Goal: Task Accomplishment & Management: Complete application form

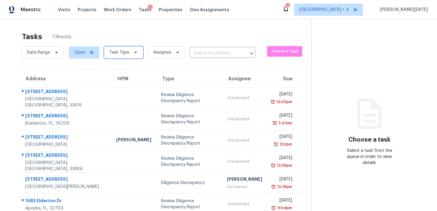
click at [123, 56] on span "Task Type" at bounding box center [123, 52] width 39 height 12
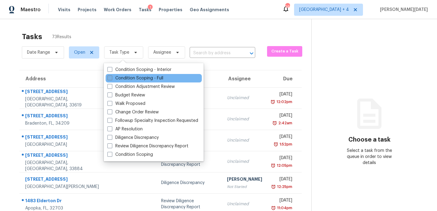
click at [116, 81] on label "Condition Scoping - Full" at bounding box center [135, 78] width 56 height 6
click at [111, 79] on input "Condition Scoping - Full" at bounding box center [109, 77] width 4 height 4
checkbox input "true"
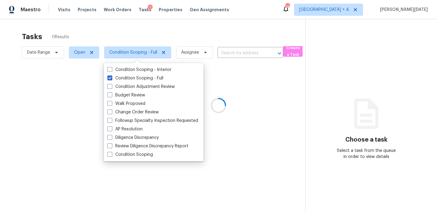
click at [186, 46] on div at bounding box center [218, 105] width 437 height 211
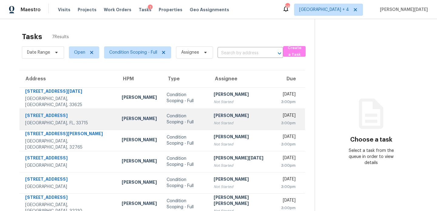
scroll to position [24, 0]
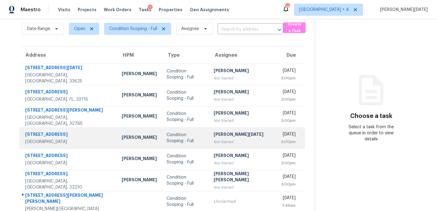
click at [215, 135] on div "[PERSON_NAME][DATE]" at bounding box center [242, 135] width 58 height 8
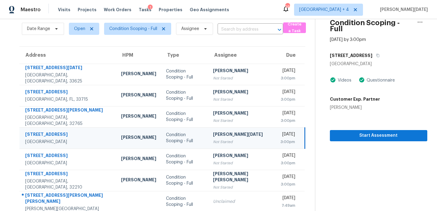
click at [230, 139] on div "Not Started" at bounding box center [242, 142] width 58 height 6
click at [338, 132] on span "Start Assessment" at bounding box center [378, 136] width 88 height 8
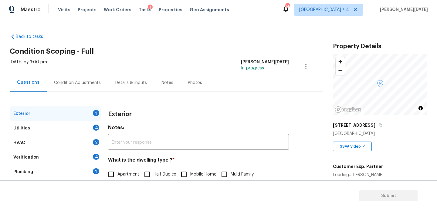
click at [72, 79] on div "Condition Adjustments" at bounding box center [77, 83] width 61 height 18
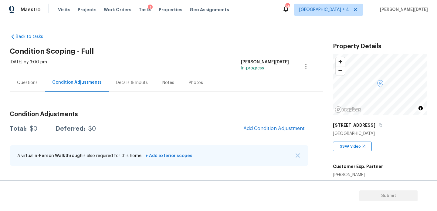
scroll to position [118, 0]
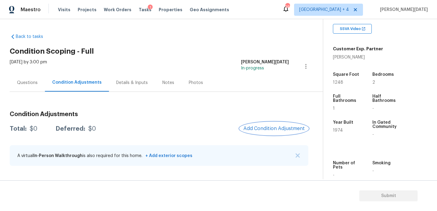
click at [263, 126] on span "Add Condition Adjustment" at bounding box center [273, 128] width 61 height 5
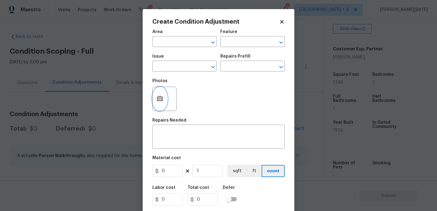
click at [161, 102] on icon "button" at bounding box center [159, 98] width 7 height 7
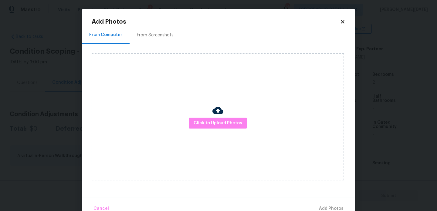
click at [148, 36] on div "From Screenshots" at bounding box center [155, 35] width 37 height 6
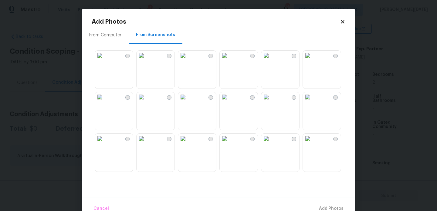
click at [146, 102] on img at bounding box center [141, 97] width 10 height 10
click at [229, 102] on img at bounding box center [225, 97] width 10 height 10
click at [271, 102] on img at bounding box center [266, 97] width 10 height 10
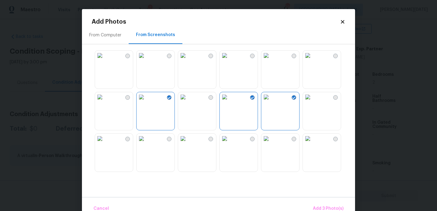
click at [271, 60] on img at bounding box center [266, 56] width 10 height 10
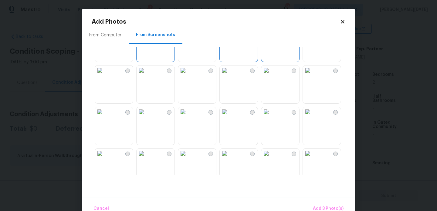
scroll to position [69, 0]
click at [312, 75] on img at bounding box center [308, 70] width 10 height 10
click at [271, 116] on img at bounding box center [266, 112] width 10 height 10
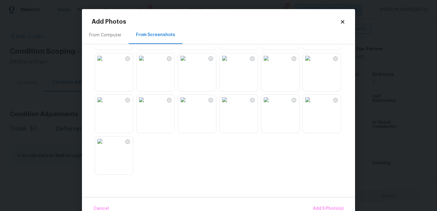
click at [229, 105] on img at bounding box center [225, 100] width 10 height 10
click at [186, 105] on img at bounding box center [183, 100] width 10 height 10
click at [320, 206] on span "Add 7 Photo(s)" at bounding box center [327, 209] width 31 height 8
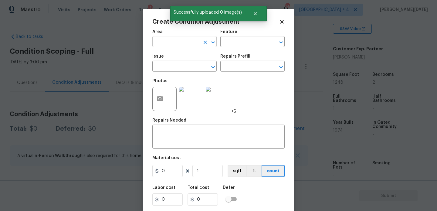
click at [161, 46] on input "text" at bounding box center [175, 42] width 47 height 9
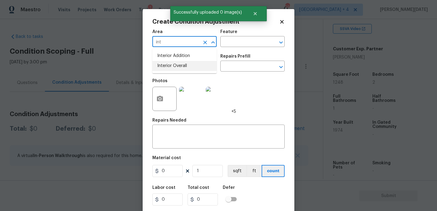
click at [166, 66] on li "Interior Overall" at bounding box center [184, 66] width 64 height 10
type input "Interior Overall"
click at [229, 46] on input "text" at bounding box center [243, 42] width 47 height 9
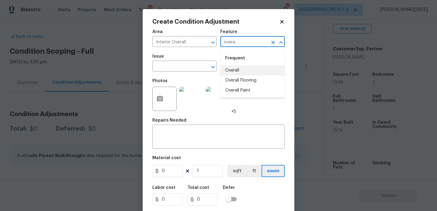
click at [234, 70] on li "Overall" at bounding box center [252, 70] width 64 height 10
type input "Overall"
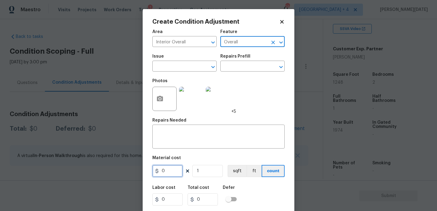
click at [172, 173] on input "0" at bounding box center [167, 171] width 30 height 12
click at [169, 170] on input "100000" at bounding box center [167, 171] width 30 height 12
type input "100000"
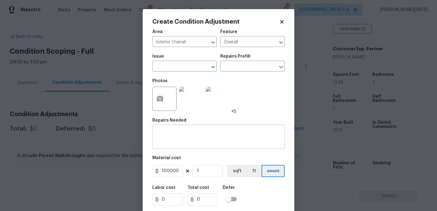
type input "100000"
click at [176, 138] on textarea at bounding box center [218, 137] width 125 height 13
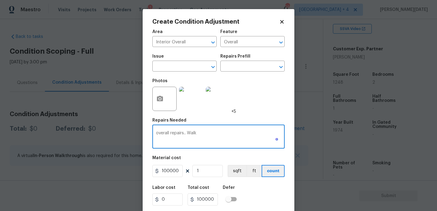
scroll to position [15, 0]
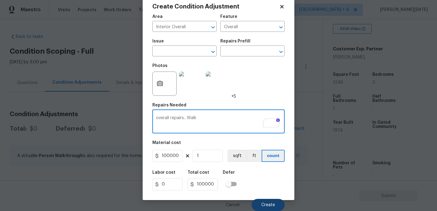
type textarea "overall repairs.. Walk"
click at [257, 203] on button "Create" at bounding box center [267, 205] width 33 height 12
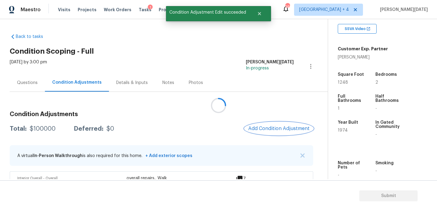
scroll to position [0, 0]
drag, startPoint x: 30, startPoint y: 129, endPoint x: 57, endPoint y: 129, distance: 27.0
click at [57, 129] on div "Total: $100000 Deferred: $0" at bounding box center [62, 129] width 104 height 6
copy div "$100000"
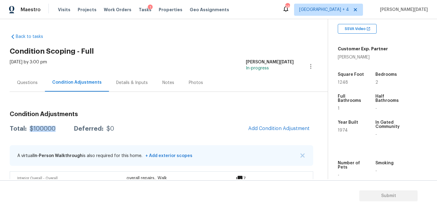
scroll to position [128, 0]
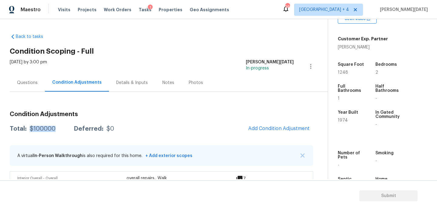
click at [37, 81] on div "Questions" at bounding box center [27, 83] width 21 height 6
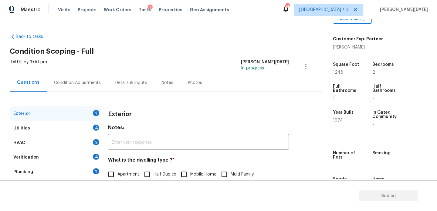
scroll to position [81, 0]
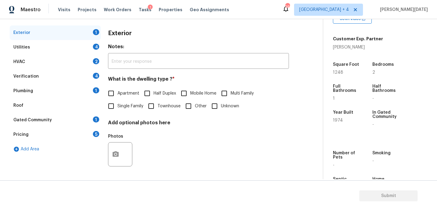
click at [118, 107] on span "Single Family" at bounding box center [130, 106] width 26 height 6
click at [117, 107] on input "Single Family" at bounding box center [111, 106] width 13 height 13
checkbox input "true"
click at [92, 51] on div "Utilities 4" at bounding box center [55, 47] width 91 height 15
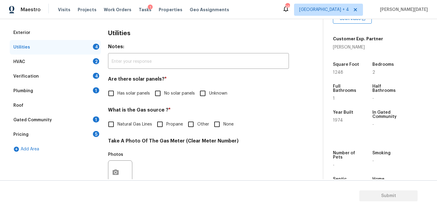
click at [160, 90] on input "No solar panels" at bounding box center [157, 93] width 13 height 13
checkbox input "true"
click at [225, 124] on span "None" at bounding box center [228, 124] width 10 height 6
click at [223, 124] on input "None" at bounding box center [216, 124] width 13 height 13
checkbox input "true"
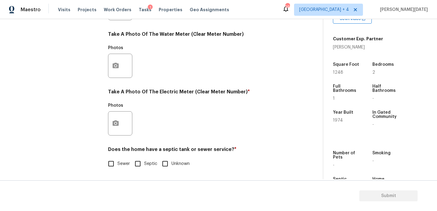
scroll to position [245, 0]
click at [117, 125] on icon "button" at bounding box center [115, 122] width 6 height 5
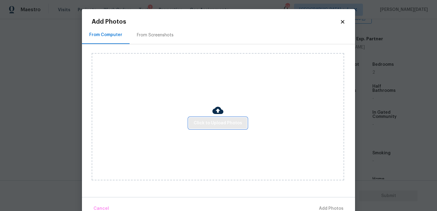
click at [201, 125] on span "Click to Upload Photos" at bounding box center [217, 123] width 49 height 8
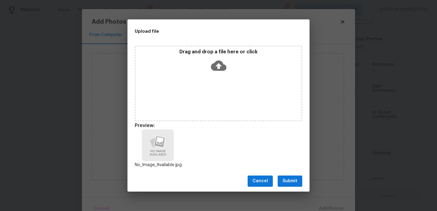
click at [288, 183] on span "Submit" at bounding box center [289, 181] width 15 height 8
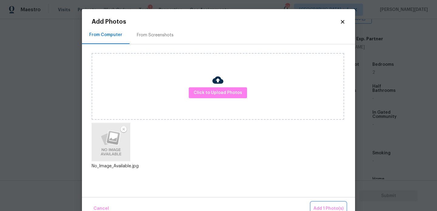
click at [318, 209] on span "Add 1 Photo(s)" at bounding box center [328, 209] width 30 height 8
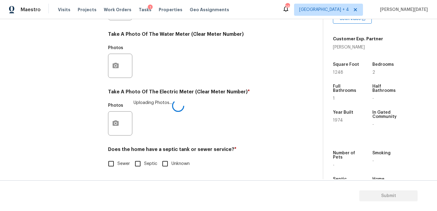
click at [109, 167] on input "Sewer" at bounding box center [111, 163] width 13 height 13
checkbox input "true"
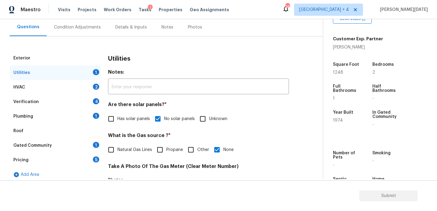
scroll to position [55, 0]
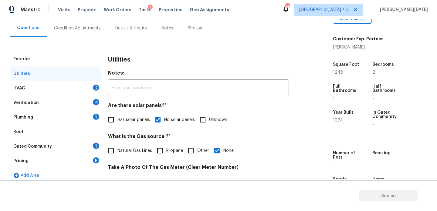
click at [96, 89] on div "2" at bounding box center [96, 88] width 6 height 6
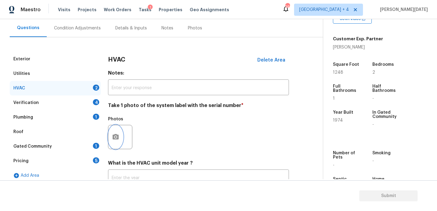
click at [115, 135] on icon "button" at bounding box center [115, 136] width 6 height 5
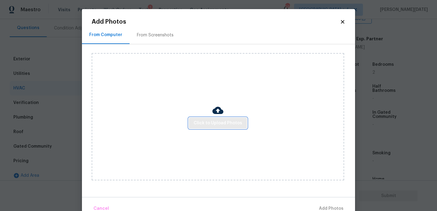
click at [203, 121] on span "Click to Upload Photos" at bounding box center [217, 123] width 49 height 8
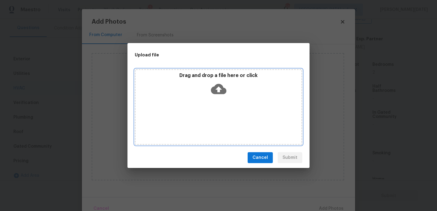
click at [203, 121] on div "Drag and drop a file here or click" at bounding box center [218, 107] width 167 height 76
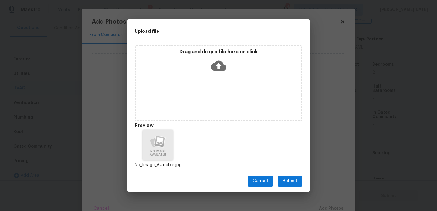
click at [300, 195] on div "Upload file Drag and drop a file here or click Preview: No_Image_Available.jpg …" at bounding box center [218, 105] width 437 height 211
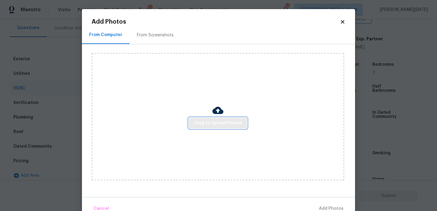
click at [227, 126] on span "Click to Upload Photos" at bounding box center [217, 123] width 49 height 8
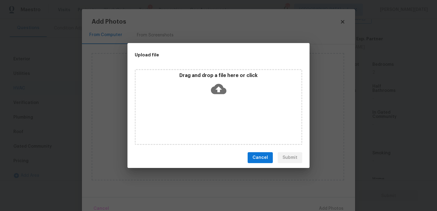
click at [227, 126] on div "Drag and drop a file here or click" at bounding box center [218, 107] width 167 height 76
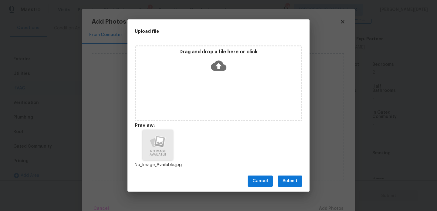
click at [287, 179] on span "Submit" at bounding box center [289, 181] width 15 height 8
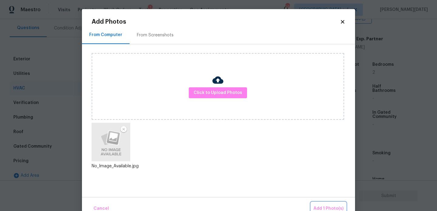
click at [320, 203] on button "Add 1 Photo(s)" at bounding box center [328, 208] width 35 height 13
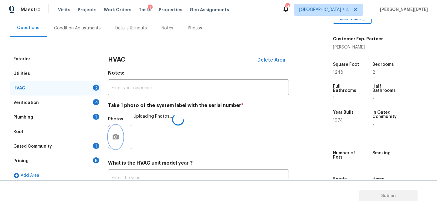
scroll to position [101, 0]
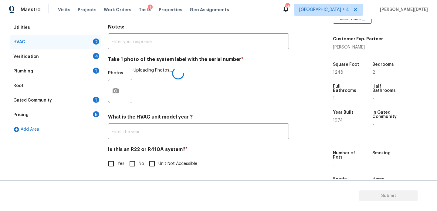
click at [118, 158] on label "Yes" at bounding box center [115, 163] width 20 height 13
click at [117, 158] on input "Yes" at bounding box center [111, 163] width 13 height 13
checkbox input "true"
click at [129, 165] on input "No" at bounding box center [132, 163] width 13 height 13
checkbox input "true"
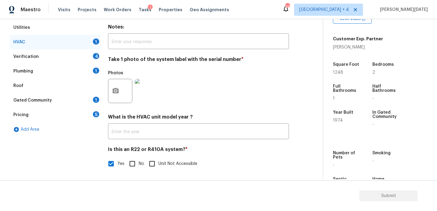
checkbox input "false"
click at [92, 59] on div "Verification 4" at bounding box center [55, 56] width 91 height 15
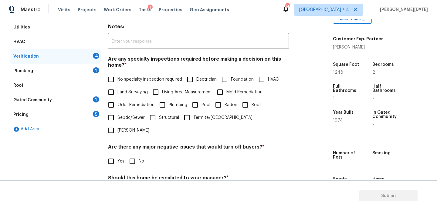
click at [118, 82] on span "No specialty inspection required" at bounding box center [149, 79] width 65 height 6
click at [117, 82] on input "No specialty inspection required" at bounding box center [111, 79] width 13 height 13
checkbox input "true"
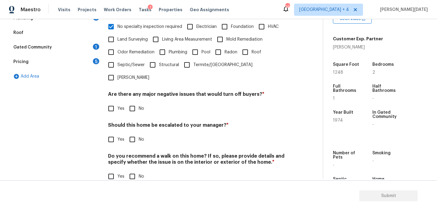
click at [116, 133] on input "Yes" at bounding box center [111, 139] width 13 height 13
checkbox input "true"
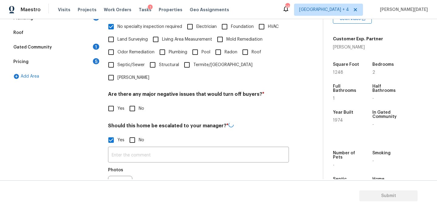
scroll to position [211, 0]
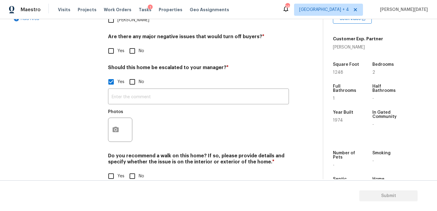
click at [115, 170] on input "Yes" at bounding box center [111, 176] width 13 height 13
checkbox input "true"
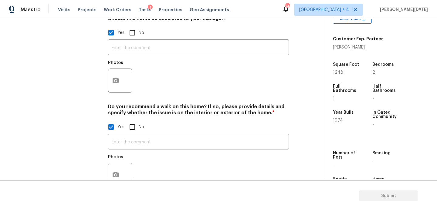
click at [123, 163] on div at bounding box center [120, 175] width 24 height 24
click at [112, 171] on icon "button" at bounding box center [115, 174] width 7 height 7
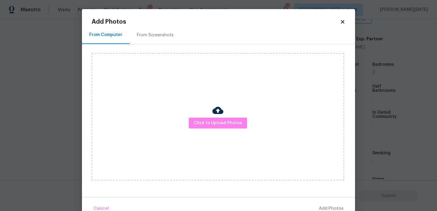
click at [154, 30] on div "From Screenshots" at bounding box center [154, 35] width 51 height 18
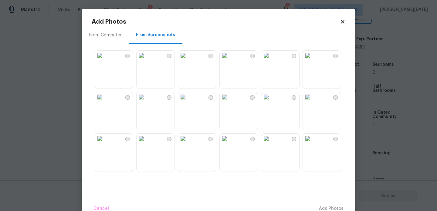
click at [271, 102] on img at bounding box center [266, 97] width 10 height 10
click at [146, 102] on img at bounding box center [141, 97] width 10 height 10
click at [105, 102] on img at bounding box center [100, 97] width 10 height 10
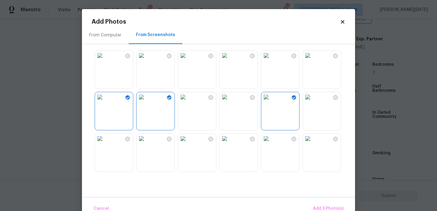
scroll to position [135, 0]
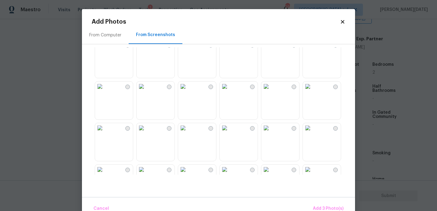
click at [188, 91] on img at bounding box center [183, 87] width 10 height 10
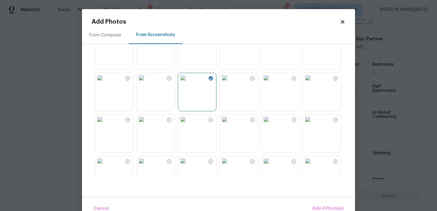
click at [312, 83] on img at bounding box center [308, 78] width 10 height 10
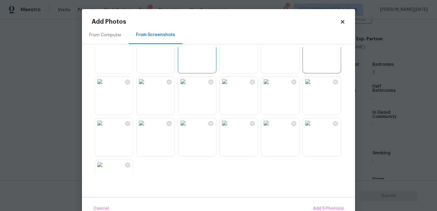
scroll to position [186, 0]
click at [229, 123] on img at bounding box center [225, 119] width 10 height 10
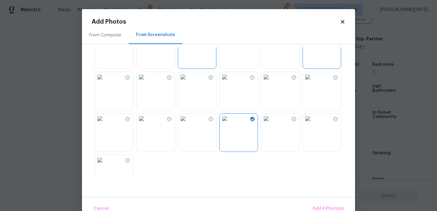
scroll to position [205, 0]
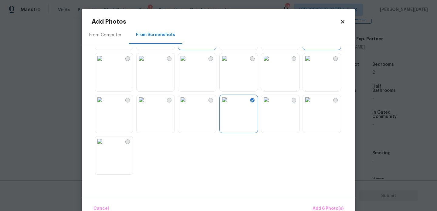
click at [188, 105] on img at bounding box center [183, 100] width 10 height 10
click at [105, 146] on img at bounding box center [100, 141] width 10 height 10
click at [339, 206] on span "Add 8 Photo(s)" at bounding box center [327, 209] width 31 height 8
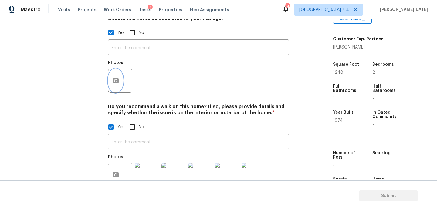
click at [116, 78] on icon "button" at bounding box center [115, 80] width 6 height 5
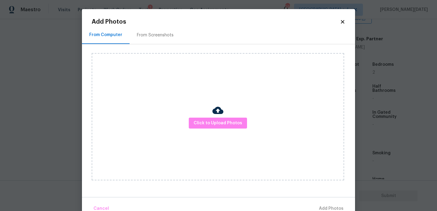
click at [143, 28] on div "From Screenshots" at bounding box center [154, 35] width 51 height 18
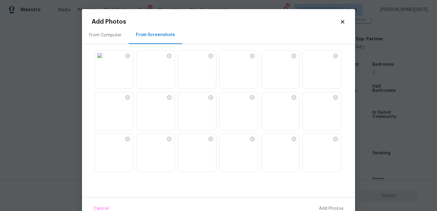
click at [188, 60] on img at bounding box center [183, 56] width 10 height 10
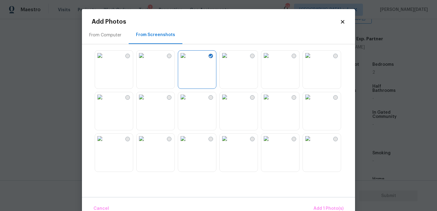
click at [229, 102] on img at bounding box center [225, 97] width 10 height 10
click at [271, 102] on img at bounding box center [266, 97] width 10 height 10
click at [142, 102] on img at bounding box center [141, 97] width 10 height 10
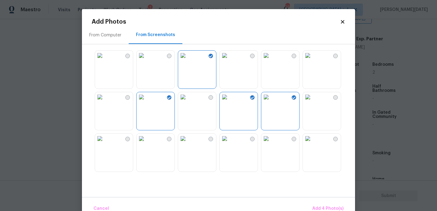
scroll to position [93, 0]
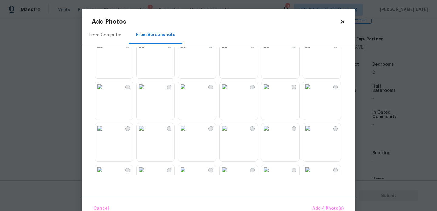
click at [188, 50] on img at bounding box center [183, 45] width 10 height 10
click at [312, 92] on img at bounding box center [308, 87] width 10 height 10
click at [312, 133] on img at bounding box center [308, 128] width 10 height 10
click at [271, 92] on img at bounding box center [266, 87] width 10 height 10
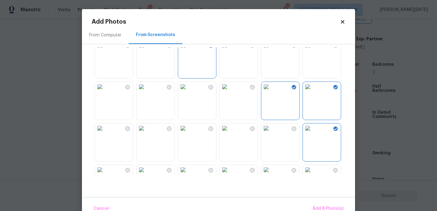
scroll to position [205, 0]
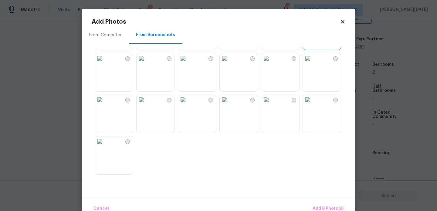
click at [229, 105] on img at bounding box center [225, 100] width 10 height 10
click at [271, 105] on img at bounding box center [266, 100] width 10 height 10
click at [312, 105] on img at bounding box center [308, 100] width 10 height 10
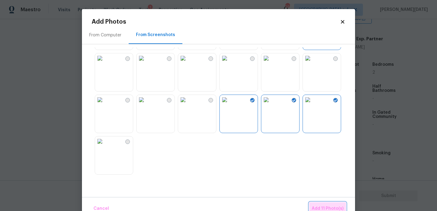
click at [325, 204] on button "Add 11 Photo(s)" at bounding box center [327, 208] width 37 height 13
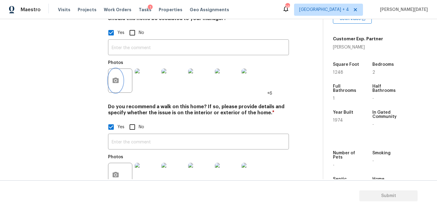
scroll to position [229, 0]
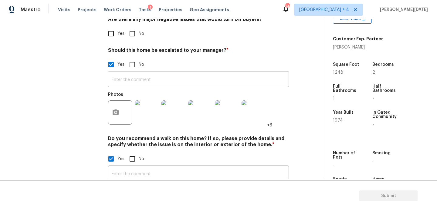
click at [133, 73] on input "text" at bounding box center [198, 80] width 181 height 14
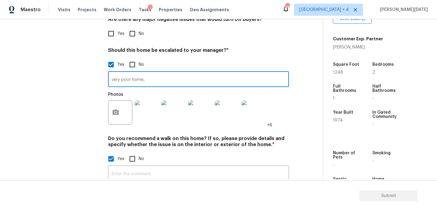
click at [112, 73] on input "very poor home," at bounding box center [198, 80] width 181 height 14
click at [166, 73] on input "it is a very poor home," at bounding box center [198, 80] width 181 height 14
click at [236, 73] on input "it is a very poor home and needs to be completely rebuilt.." at bounding box center [198, 80] width 181 height 14
type input "it is a very poor home and needs to be completely rebuilt.. scoped around $100k…"
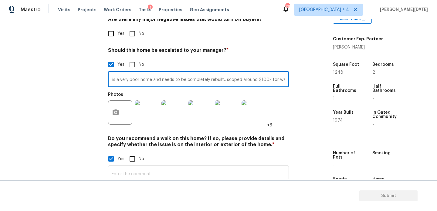
click at [166, 167] on input "text" at bounding box center [198, 174] width 181 height 14
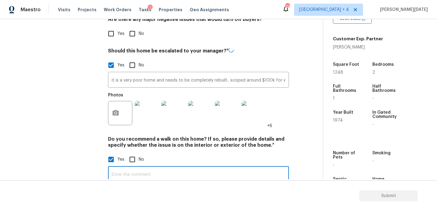
paste input "it is a very poor home and needs to be completely rebuilt.. scoped around $100k…"
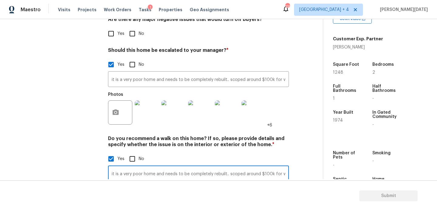
scroll to position [0, 3]
click at [208, 167] on input "it is a very poor home and needs to be completely rebuilt.. scoped around $100k…" at bounding box center [198, 174] width 181 height 14
type input "it is a very poor home and needs to be completely demo'ed or rebuilt.. scoped a…"
click at [204, 73] on input "it is a very poor home and needs to be completely rebuilt.. scoped around $100k…" at bounding box center [198, 80] width 181 height 14
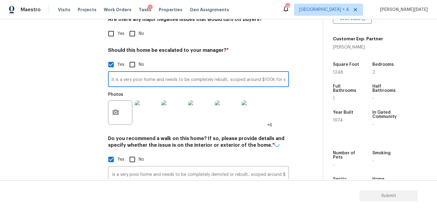
scroll to position [0, 0]
paste input "it is a very poor home and needs to be completely demo'ed or rebuilt.. scoped a…"
type input "it is a very poor home and needs to be completely demo'ed or rebuilt.. scoped a…"
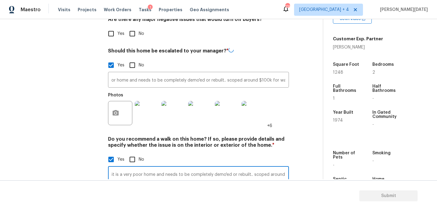
click at [235, 168] on input "it is a very poor home and needs to be completely demo'ed or rebuilt.. scoped a…" at bounding box center [198, 175] width 181 height 14
type input "it is a very poor home and needs to be completely demo'ed/ rebuilt.. scoped aro…"
click at [235, 73] on input "it is a very poor home and needs to be completely demo'ed or rebuilt.. scoped a…" at bounding box center [198, 80] width 181 height 14
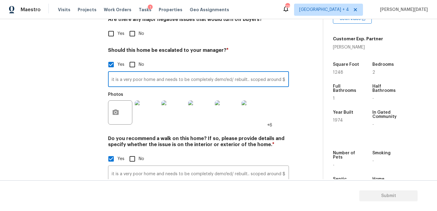
click at [252, 58] on div "Yes No" at bounding box center [198, 64] width 181 height 13
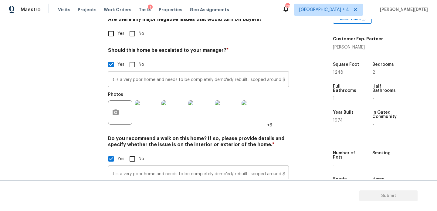
click at [143, 73] on input "it is a very poor home and needs to be completely demo'ed/ rebuilt.. scoped aro…" at bounding box center [198, 80] width 181 height 14
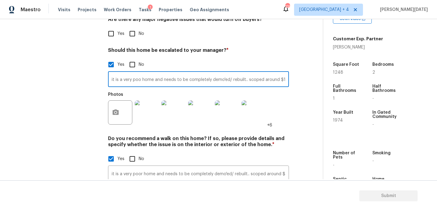
type input "it is a very poor home and needs to be completely demo'ed/ rebuilt.. scoped aro…"
click at [232, 167] on input "it is a very poor home and needs to be completely demo'ed/ rebuilt.. scoped aro…" at bounding box center [198, 174] width 181 height 14
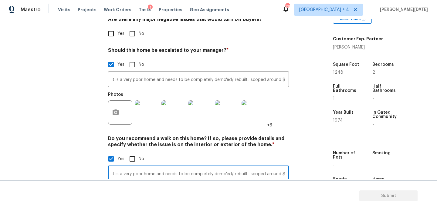
scroll to position [0, 23]
click at [255, 153] on div "Yes No" at bounding box center [198, 159] width 181 height 13
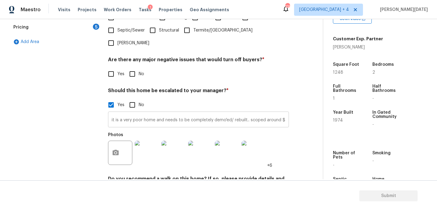
scroll to position [187, 0]
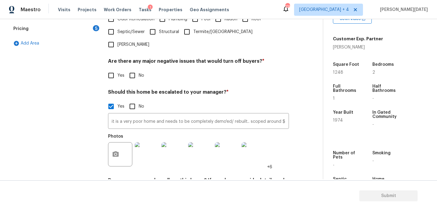
click at [118, 72] on span "Yes" at bounding box center [120, 75] width 7 height 6
click at [117, 69] on input "Yes" at bounding box center [111, 75] width 13 height 13
checkbox input "true"
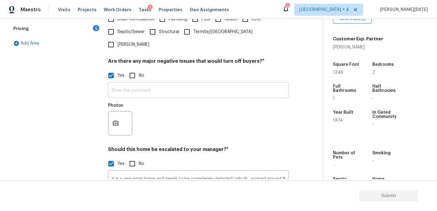
click at [125, 84] on input "text" at bounding box center [198, 91] width 181 height 14
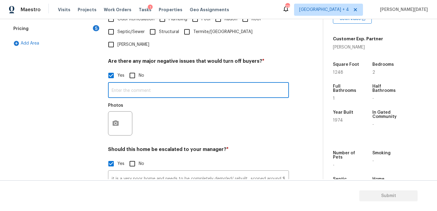
click at [130, 69] on input "No" at bounding box center [132, 75] width 13 height 13
checkbox input "true"
checkbox input "false"
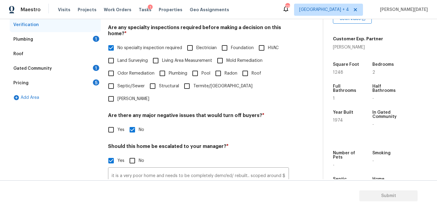
click at [89, 38] on div "Plumbing 1" at bounding box center [55, 39] width 91 height 15
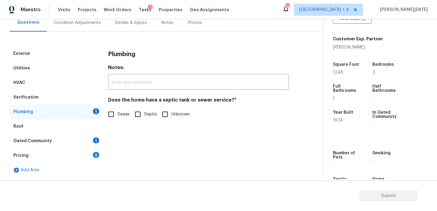
click at [114, 111] on input "Sewer" at bounding box center [111, 114] width 13 height 13
checkbox input "true"
click at [90, 138] on div "Gated Community 1" at bounding box center [55, 141] width 91 height 15
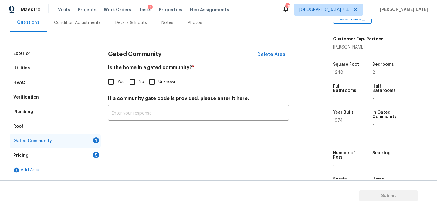
click at [138, 79] on input "No" at bounding box center [132, 82] width 13 height 13
checkbox input "true"
click at [99, 153] on div "5" at bounding box center [96, 155] width 6 height 6
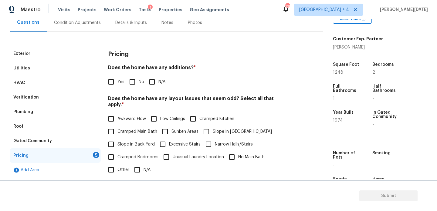
click at [128, 83] on input "No" at bounding box center [132, 82] width 13 height 13
checkbox input "true"
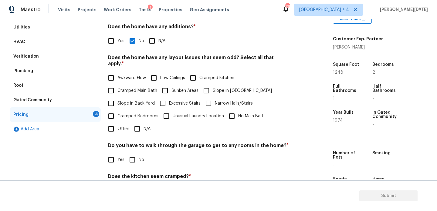
scroll to position [98, 0]
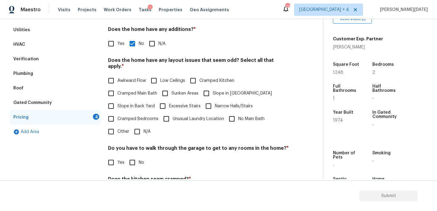
click at [122, 78] on span "Awkward Flow" at bounding box center [131, 81] width 29 height 6
click at [117, 76] on input "Awkward Flow" at bounding box center [111, 80] width 13 height 13
checkbox input "true"
click at [164, 79] on label "Low Ceilings" at bounding box center [166, 80] width 38 height 13
click at [160, 79] on input "Low Ceilings" at bounding box center [153, 80] width 13 height 13
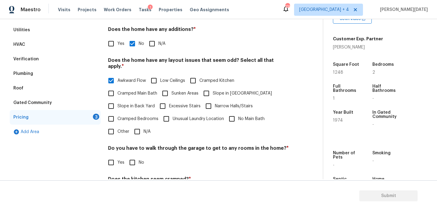
checkbox input "true"
click at [200, 79] on label "Cramped Kitchen" at bounding box center [210, 80] width 48 height 13
click at [199, 79] on input "Cramped Kitchen" at bounding box center [192, 80] width 13 height 13
click at [200, 79] on span "Cramped Kitchen" at bounding box center [216, 81] width 35 height 6
click at [199, 79] on input "Cramped Kitchen" at bounding box center [192, 81] width 13 height 13
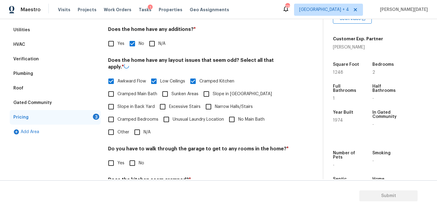
checkbox input "false"
click at [175, 90] on span "Sunken Areas" at bounding box center [184, 93] width 27 height 6
click at [171, 87] on input "Sunken Areas" at bounding box center [165, 93] width 13 height 13
checkbox input "true"
click at [137, 100] on div "Awkward Flow Low Ceilings Cramped Kitchen Cramped Main Bath Sunken Areas Slope …" at bounding box center [198, 107] width 181 height 64
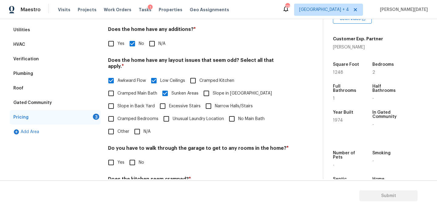
click at [212, 90] on input "Slope in Front Yard" at bounding box center [206, 93] width 13 height 13
checkbox input "true"
click at [126, 92] on span "Cramped Main Bath" at bounding box center [137, 94] width 40 height 6
click at [117, 92] on input "Cramped Main Bath" at bounding box center [111, 94] width 13 height 13
checkbox input "true"
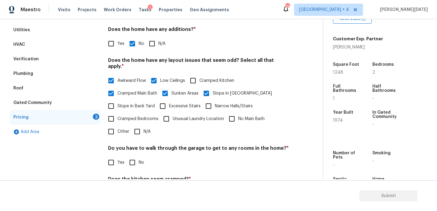
click at [127, 103] on span "Slope in Back Yard" at bounding box center [135, 106] width 37 height 6
click at [117, 101] on input "Slope in Back Yard" at bounding box center [111, 106] width 13 height 13
checkbox input "true"
click at [125, 116] on span "Cramped Bedrooms" at bounding box center [137, 119] width 41 height 6
click at [117, 114] on input "Cramped Bedrooms" at bounding box center [111, 118] width 13 height 13
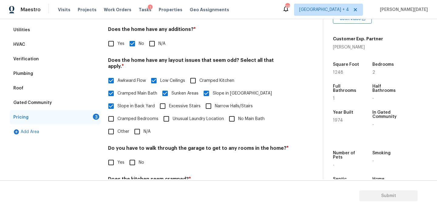
checkbox input "true"
click at [162, 105] on input "Excessive Stairs" at bounding box center [162, 106] width 13 height 13
checkbox input "true"
click at [182, 116] on span "Unusual Laundry Location" at bounding box center [198, 119] width 51 height 6
click at [173, 116] on input "Unusual Laundry Location" at bounding box center [166, 118] width 13 height 13
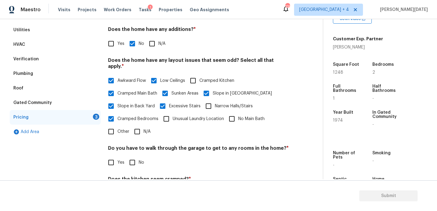
checkbox input "true"
click at [214, 104] on label "Narrow Halls/Stairs" at bounding box center [227, 106] width 51 height 13
click at [214, 104] on input "Narrow Halls/Stairs" at bounding box center [208, 106] width 13 height 13
checkbox input "true"
click at [198, 116] on span "Unusual Laundry Location" at bounding box center [198, 119] width 51 height 6
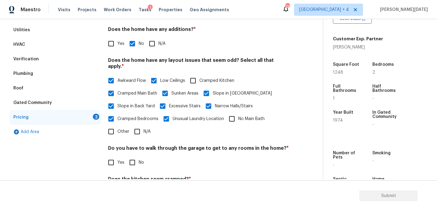
click at [173, 112] on input "Unusual Laundry Location" at bounding box center [166, 118] width 13 height 13
checkbox input "false"
click at [241, 116] on label "No Main Bath" at bounding box center [244, 118] width 39 height 13
click at [238, 116] on input "No Main Bath" at bounding box center [231, 118] width 13 height 13
checkbox input "true"
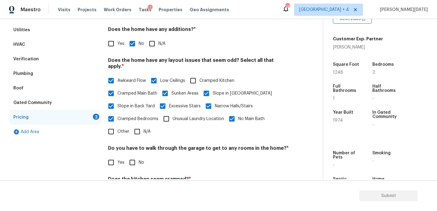
click at [139, 161] on label "No" at bounding box center [135, 162] width 18 height 13
click at [139, 161] on input "No" at bounding box center [132, 162] width 13 height 13
checkbox input "true"
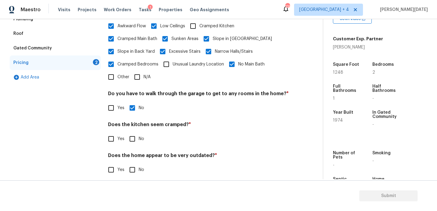
click at [140, 136] on span "No" at bounding box center [141, 139] width 5 height 6
click at [139, 133] on input "No" at bounding box center [132, 139] width 13 height 13
checkbox input "true"
click at [134, 158] on div "Does the home appear to be very outdated? * Yes No" at bounding box center [198, 165] width 181 height 24
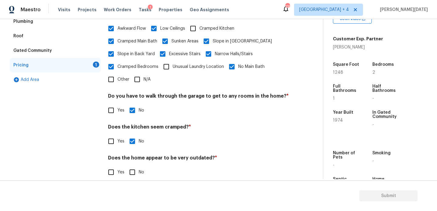
click at [132, 168] on input "No" at bounding box center [132, 172] width 13 height 13
checkbox input "true"
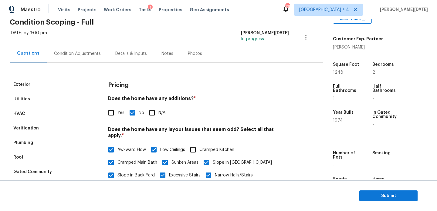
click at [73, 56] on div "Condition Adjustments" at bounding box center [77, 54] width 47 height 6
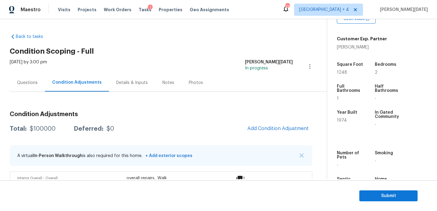
scroll to position [16, 0]
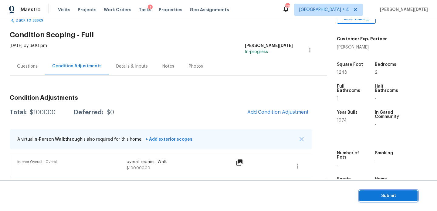
click at [366, 192] on span "Submit" at bounding box center [388, 196] width 49 height 8
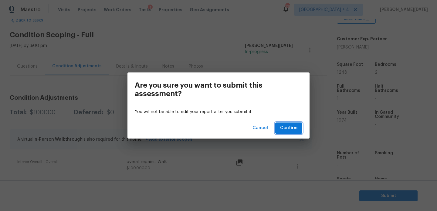
click at [286, 127] on span "Confirm" at bounding box center [288, 128] width 17 height 8
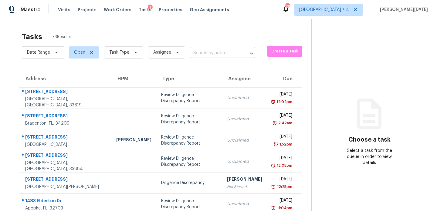
click at [210, 49] on input "text" at bounding box center [214, 53] width 49 height 9
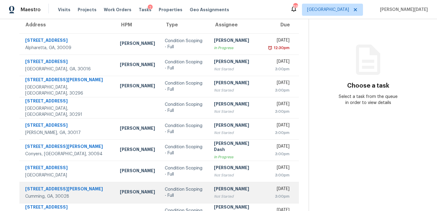
scroll to position [105, 0]
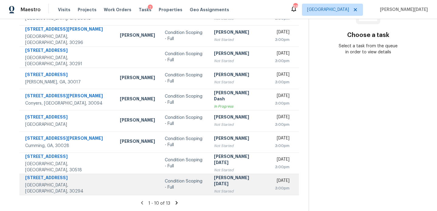
click at [214, 180] on div "[PERSON_NAME][DATE]" at bounding box center [236, 182] width 45 height 14
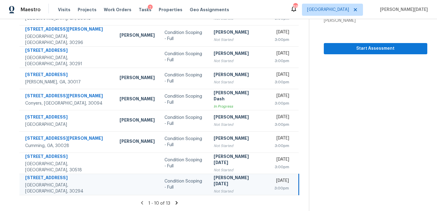
click at [215, 183] on div "[PERSON_NAME][DATE]" at bounding box center [235, 182] width 45 height 14
click at [357, 54] on section "Condition Scoping - Full Aug 19th 2025 by 3:00pm 3348 River Mill Ln Ellenwood, …" at bounding box center [368, 62] width 118 height 297
click at [362, 46] on span "Start Assessment" at bounding box center [375, 49] width 94 height 8
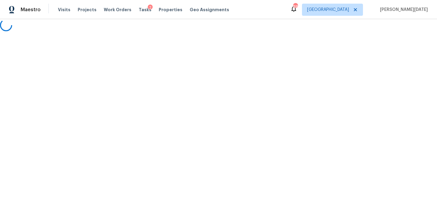
click at [83, 31] on html "Maestro Visits Projects Work Orders Tasks 2 Properties Geo Assignments 88 Atlan…" at bounding box center [218, 15] width 437 height 31
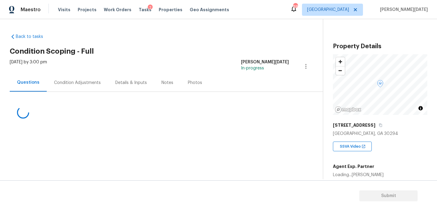
click at [83, 81] on div "Condition Adjustments" at bounding box center [77, 83] width 47 height 6
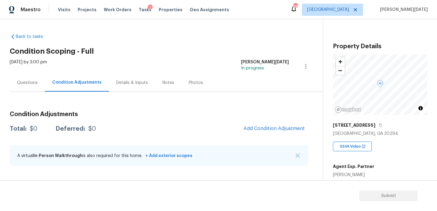
scroll to position [121, 0]
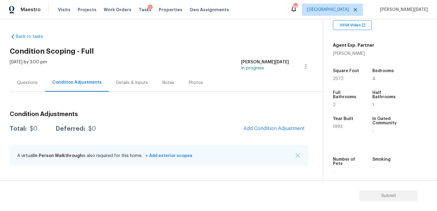
click at [29, 80] on div "Questions" at bounding box center [27, 83] width 21 height 6
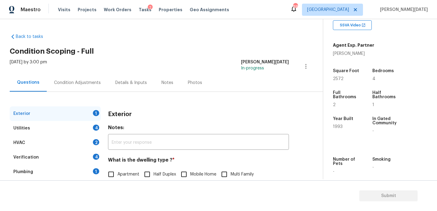
scroll to position [81, 0]
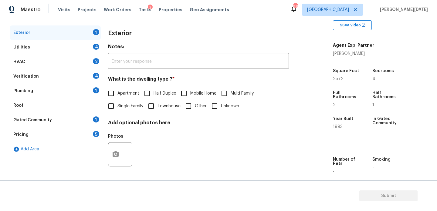
click at [71, 137] on div "Pricing 5" at bounding box center [55, 134] width 91 height 15
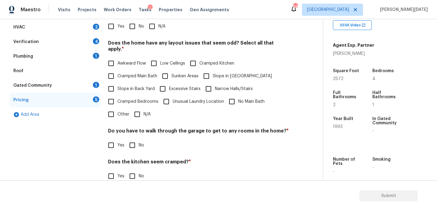
scroll to position [117, 0]
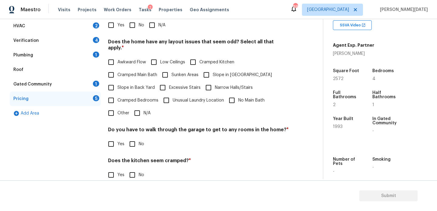
click at [208, 69] on input "Slope in [GEOGRAPHIC_DATA]" at bounding box center [206, 75] width 13 height 13
checkbox input "true"
click at [133, 24] on input "No" at bounding box center [132, 25] width 13 height 13
checkbox input "true"
click at [132, 143] on input "No" at bounding box center [132, 144] width 13 height 13
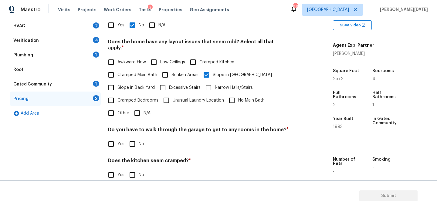
checkbox input "true"
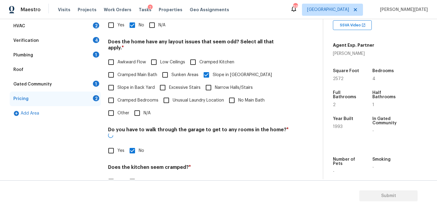
click at [133, 164] on div "Does the kitchen seem cramped? * Yes No" at bounding box center [198, 176] width 181 height 24
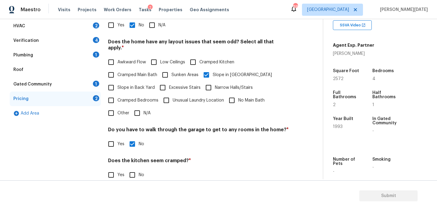
click at [132, 173] on input "No" at bounding box center [132, 175] width 13 height 13
checkbox input "true"
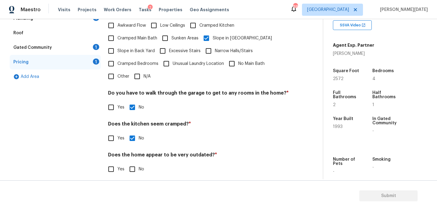
scroll to position [153, 0]
click at [133, 170] on input "No" at bounding box center [132, 169] width 13 height 13
checkbox input "true"
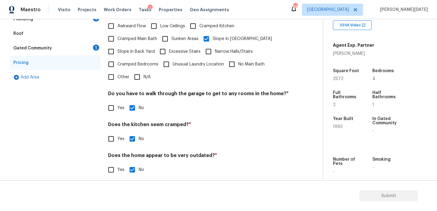
click at [124, 49] on span "Slope in Back Yard" at bounding box center [135, 52] width 37 height 6
click at [117, 47] on input "Slope in Back Yard" at bounding box center [111, 51] width 13 height 13
checkbox input "true"
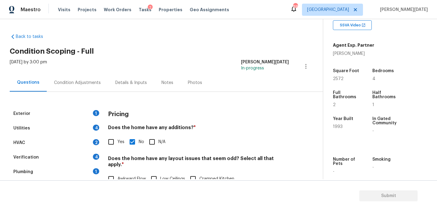
click at [91, 82] on div "Condition Adjustments" at bounding box center [77, 83] width 47 height 6
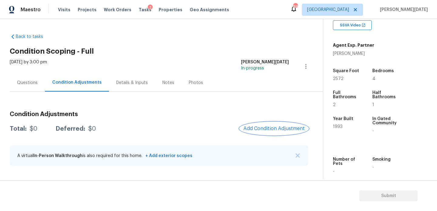
click at [271, 125] on button "Add Condition Adjustment" at bounding box center [274, 128] width 69 height 13
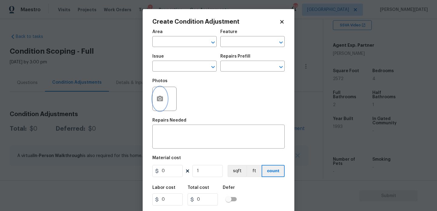
click at [160, 100] on circle "button" at bounding box center [160, 99] width 2 height 2
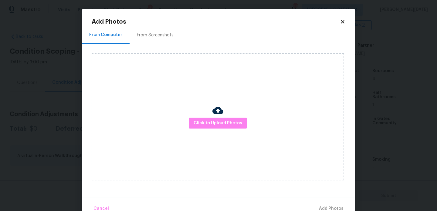
click at [191, 117] on div "Click to Upload Photos" at bounding box center [218, 116] width 252 height 127
click at [199, 126] on span "Click to Upload Photos" at bounding box center [217, 123] width 49 height 8
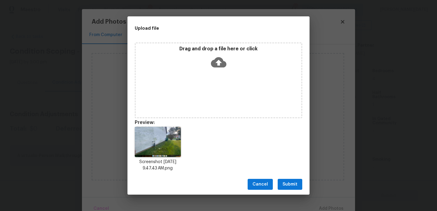
click at [196, 62] on div "Drag and drop a file here or click" at bounding box center [219, 59] width 166 height 26
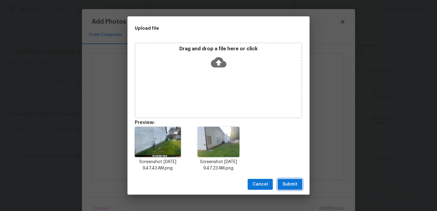
click at [287, 182] on span "Submit" at bounding box center [289, 185] width 15 height 8
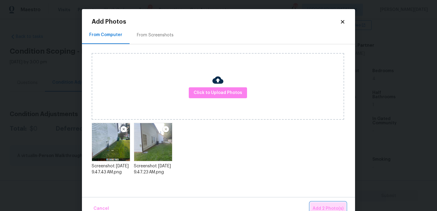
click at [318, 205] on span "Add 2 Photo(s)" at bounding box center [327, 209] width 31 height 8
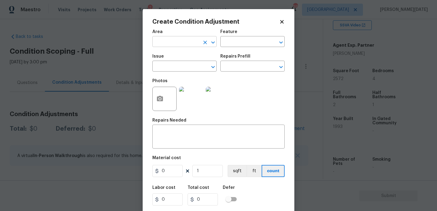
click at [163, 44] on input "text" at bounding box center [175, 42] width 47 height 9
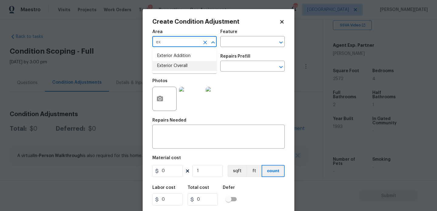
click at [172, 69] on li "Exterior Overall" at bounding box center [184, 66] width 64 height 10
type input "Exterior Overall"
click at [172, 69] on input "text" at bounding box center [175, 66] width 47 height 9
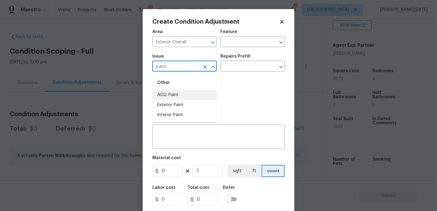
click at [173, 92] on li "ACQ: Paint" at bounding box center [184, 95] width 64 height 10
type input "ACQ: Paint"
click at [224, 73] on div "Issue ACQ: Paint ​ Repairs Prefill ​" at bounding box center [218, 63] width 132 height 25
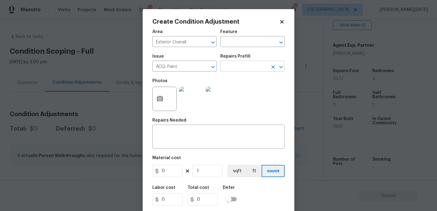
click at [243, 67] on input "text" at bounding box center [243, 66] width 47 height 9
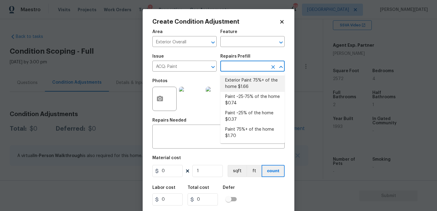
click at [246, 91] on li "Exterior Paint 75%+ of the home $1.66" at bounding box center [252, 84] width 64 height 16
type input "Acquisition"
type textarea "Acquisition Scope: 75%+ of the home exterior will likely require paint"
type input "1.66"
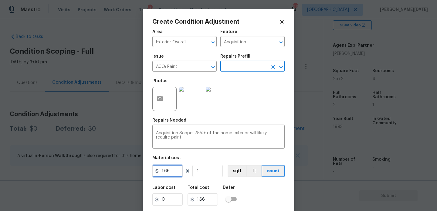
click at [176, 169] on input "1.66" at bounding box center [167, 171] width 30 height 12
type input "1.5"
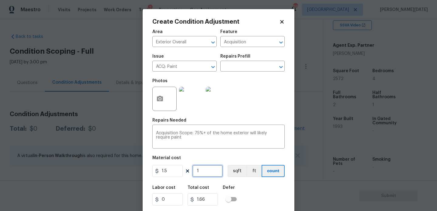
click at [210, 172] on input "1" at bounding box center [207, 171] width 30 height 12
type input "1.5"
type input "0"
paste input "8192025"
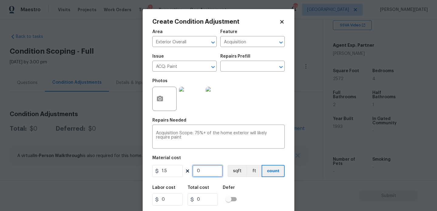
type input "8192025"
type input "12288037.5"
type input "2"
type input "3"
type input "25"
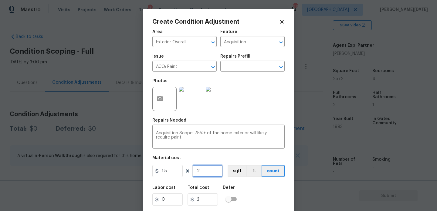
type input "37.5"
type input "257"
type input "385.5"
type input "2572"
type input "3858"
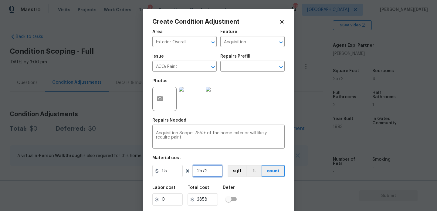
drag, startPoint x: 210, startPoint y: 174, endPoint x: 186, endPoint y: 174, distance: 24.9
click at [186, 174] on div "1.5 2572 sqft ft count" at bounding box center [218, 171] width 132 height 12
type input "2572"
click at [257, 105] on div "Photos" at bounding box center [218, 94] width 132 height 39
click at [206, 67] on icon "Clear" at bounding box center [205, 67] width 6 height 6
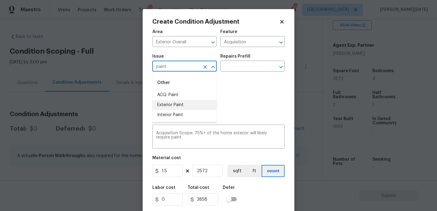
click at [182, 105] on li "Exterior Paint" at bounding box center [184, 105] width 64 height 10
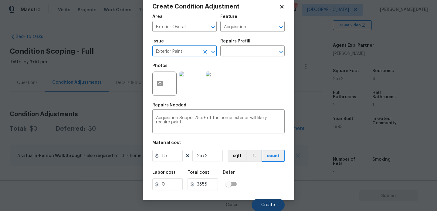
type input "Exterior Paint"
click at [261, 200] on button "Create" at bounding box center [267, 205] width 33 height 12
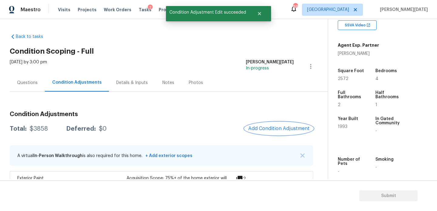
scroll to position [20, 0]
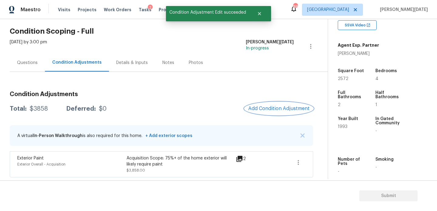
click at [279, 110] on span "Add Condition Adjustment" at bounding box center [278, 108] width 61 height 5
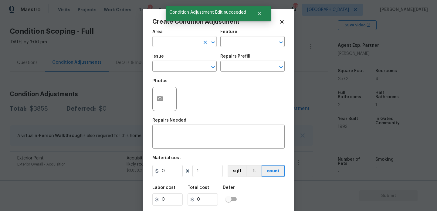
click at [163, 46] on input "text" at bounding box center [175, 42] width 47 height 9
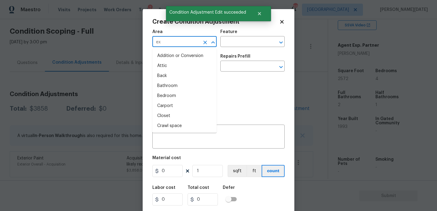
click at [163, 46] on input "ex" at bounding box center [175, 42] width 47 height 9
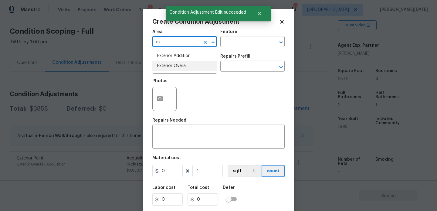
click at [168, 65] on li "Exterior Overall" at bounding box center [184, 66] width 64 height 10
type input "Exterior Overall"
click at [168, 65] on input "text" at bounding box center [175, 66] width 47 height 9
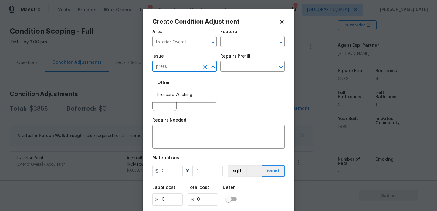
click at [179, 94] on li "Pressure Washing" at bounding box center [184, 95] width 64 height 10
type input "Pressure Washing"
click at [225, 74] on div "Issue Pressure Washing ​ Repairs Prefill ​" at bounding box center [218, 63] width 132 height 25
click at [241, 67] on input "text" at bounding box center [243, 66] width 47 height 9
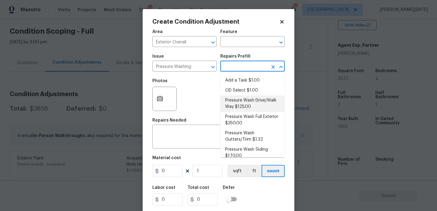
click at [245, 101] on li "Pressure Wash Drive/Walk Way $125.00" at bounding box center [252, 104] width 64 height 16
type input "Siding"
type textarea "Pressure wash the driveways/walkways as directed by the PM. Ensure that all deb…"
type input "125"
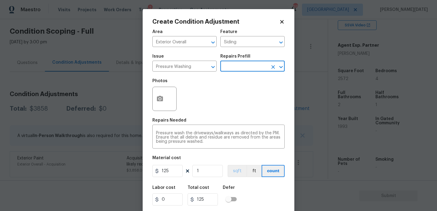
scroll to position [15, 0]
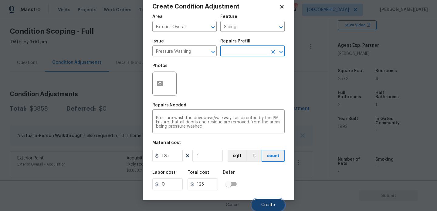
click at [265, 203] on span "Create" at bounding box center [268, 205] width 14 height 5
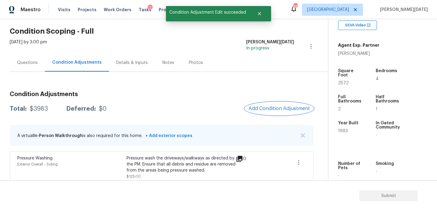
scroll to position [52, 0]
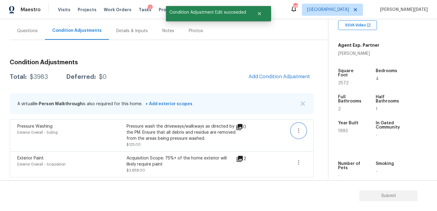
click at [293, 132] on button "button" at bounding box center [298, 130] width 15 height 15
click at [311, 132] on link "Edit" at bounding box center [333, 129] width 52 height 9
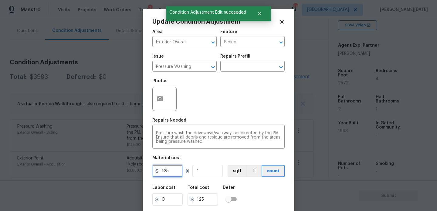
drag, startPoint x: 173, startPoint y: 173, endPoint x: 134, endPoint y: 173, distance: 39.4
click at [134, 173] on div "Update Condition Adjustment Area Exterior Overall ​ Feature Siding ​ Issue Pres…" at bounding box center [218, 105] width 437 height 211
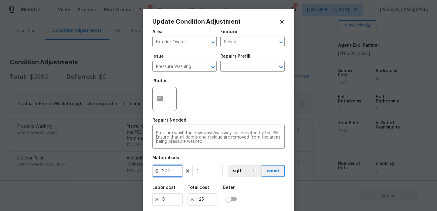
type input "200"
click at [239, 96] on div "Photos" at bounding box center [218, 94] width 132 height 39
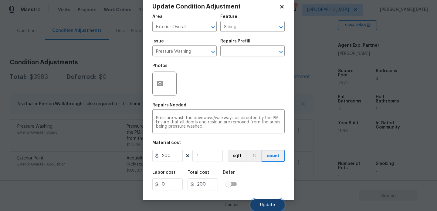
click at [258, 204] on button "Update" at bounding box center [267, 205] width 34 height 12
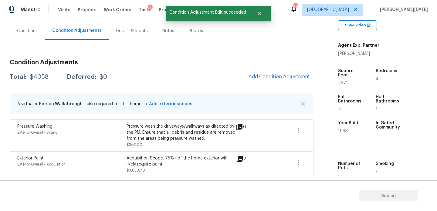
scroll to position [0, 0]
click at [275, 82] on button "Add Condition Adjustment" at bounding box center [279, 76] width 69 height 13
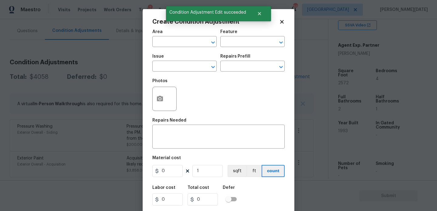
click at [275, 82] on div "Photos" at bounding box center [218, 94] width 132 height 39
click at [167, 49] on span "Area ​" at bounding box center [184, 38] width 64 height 25
click at [165, 46] on input "text" at bounding box center [175, 42] width 47 height 9
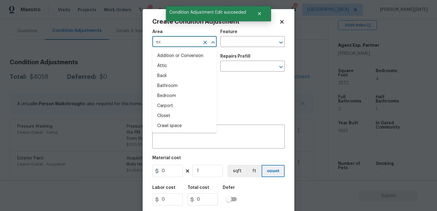
click at [165, 46] on input "ex" at bounding box center [175, 42] width 47 height 9
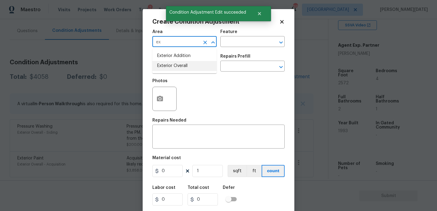
click at [169, 65] on li "Exterior Overall" at bounding box center [184, 66] width 64 height 10
type input "Exterior Overall"
click at [169, 65] on input "text" at bounding box center [175, 66] width 47 height 9
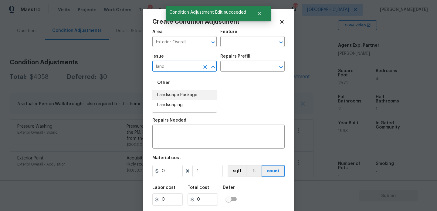
click at [176, 92] on li "Landscape Package" at bounding box center [184, 95] width 64 height 10
type input "Landscape Package"
click at [224, 73] on div "Issue Landscape Package ​ Repairs Prefill ​" at bounding box center [218, 63] width 132 height 25
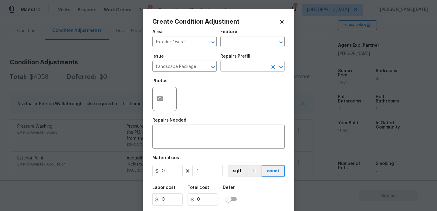
click at [234, 69] on input "text" at bounding box center [243, 66] width 47 height 9
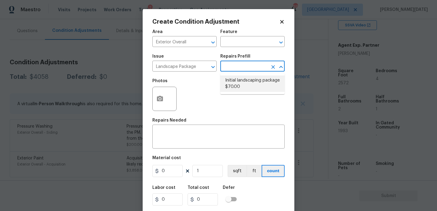
click at [238, 87] on li "Initial landscaping package $70.00" at bounding box center [252, 84] width 64 height 16
type input "Home Readiness Packages"
type textarea "Mowing of grass up to 6" in height. Mow, edge along driveways & sidewalks, trim…"
type input "70"
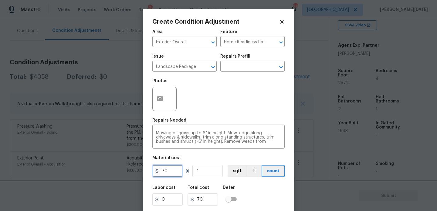
drag, startPoint x: 173, startPoint y: 173, endPoint x: 148, endPoint y: 173, distance: 25.5
click at [149, 173] on div "Create Condition Adjustment Area Exterior Overall ​ Feature Home Readiness Pack…" at bounding box center [219, 112] width 152 height 206
type input "300"
click at [160, 95] on button "button" at bounding box center [160, 99] width 15 height 24
type input "300"
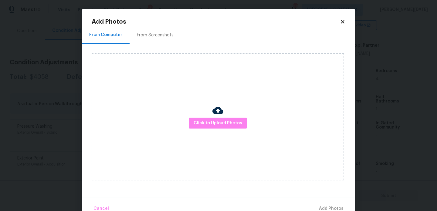
click at [156, 38] on div "From Screenshots" at bounding box center [155, 35] width 37 height 6
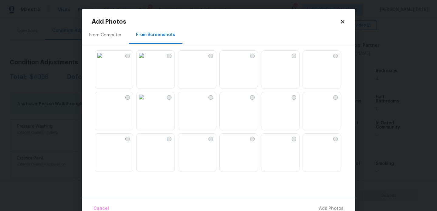
click at [188, 60] on img at bounding box center [183, 56] width 10 height 10
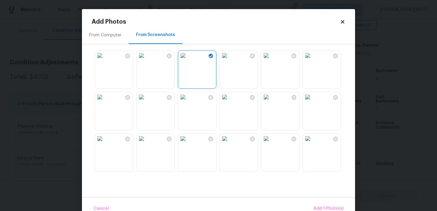
click at [188, 102] on img at bounding box center [183, 97] width 10 height 10
click at [312, 60] on img at bounding box center [308, 56] width 10 height 10
click at [322, 206] on span "Add 3 Photo(s)" at bounding box center [328, 209] width 31 height 8
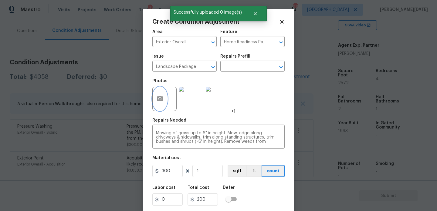
scroll to position [15, 0]
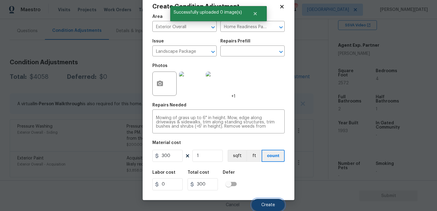
click at [257, 204] on button "Create" at bounding box center [267, 205] width 33 height 12
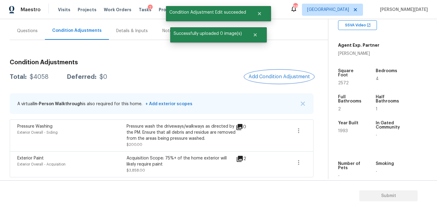
scroll to position [0, 0]
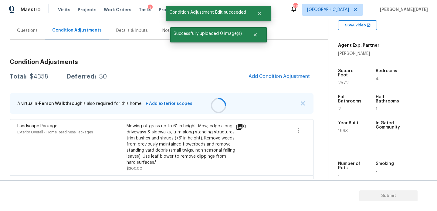
click at [269, 78] on div at bounding box center [218, 105] width 437 height 211
click at [269, 78] on span "Add Condition Adjustment" at bounding box center [278, 76] width 61 height 5
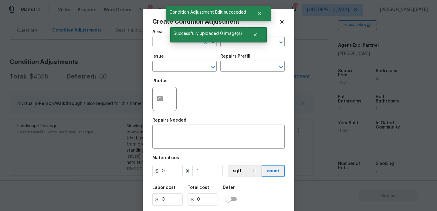
click at [153, 39] on input "text" at bounding box center [175, 42] width 47 height 9
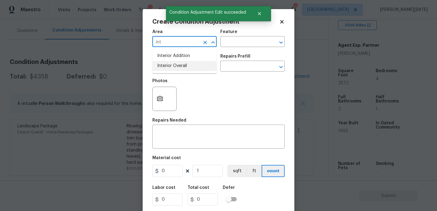
click at [169, 66] on li "Interior Overall" at bounding box center [184, 66] width 64 height 10
type input "Interior Overall"
click at [169, 66] on input "text" at bounding box center [175, 66] width 47 height 9
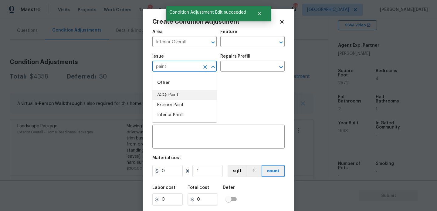
click at [176, 97] on li "ACQ: Paint" at bounding box center [184, 95] width 64 height 10
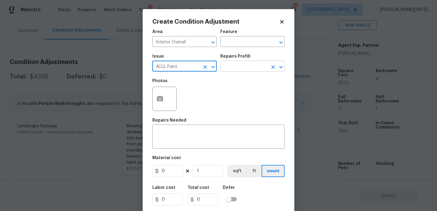
type input "ACQ: Paint"
click at [243, 69] on input "text" at bounding box center [243, 66] width 47 height 9
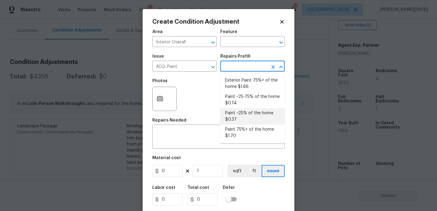
click at [246, 113] on li "Paint ~25% of the home $0.37" at bounding box center [252, 116] width 64 height 16
type input "Acquisition"
type textarea "Acquisition Scope: ~25% of the home needs interior paint"
type input "0.37"
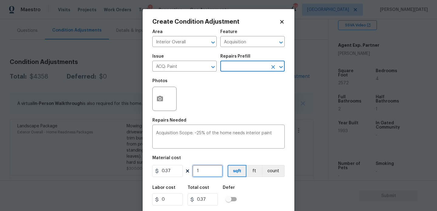
click at [199, 169] on input "1" at bounding box center [207, 171] width 30 height 12
type input "0"
paste input "2572"
type input "2572"
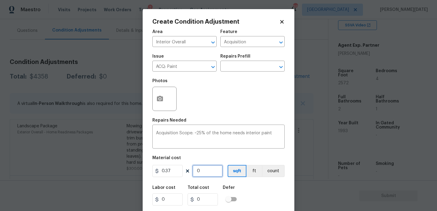
type input "951.64"
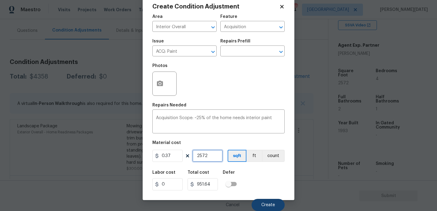
type input "2572"
click at [267, 206] on span "Create" at bounding box center [268, 205] width 14 height 5
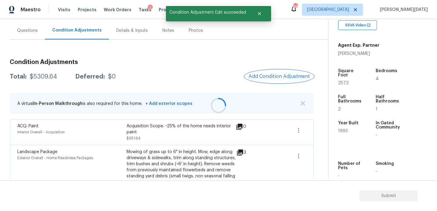
scroll to position [0, 0]
click at [261, 79] on button "Add Condition Adjustment" at bounding box center [279, 76] width 69 height 13
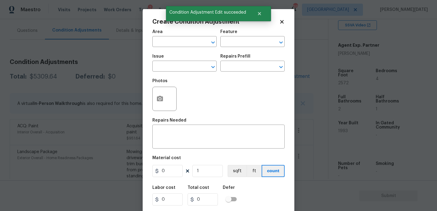
click at [261, 79] on div "Area ​ Feature ​ Issue ​ Repairs Prefill ​ Photos Repairs Needed x ​ Material c…" at bounding box center [218, 126] width 132 height 200
click at [168, 40] on input "text" at bounding box center [175, 42] width 47 height 9
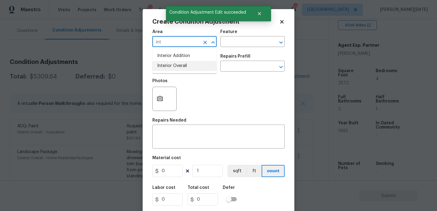
click at [173, 71] on li "Interior Overall" at bounding box center [184, 66] width 64 height 10
type input "Interior Overall"
click at [173, 71] on input "text" at bounding box center [175, 66] width 47 height 9
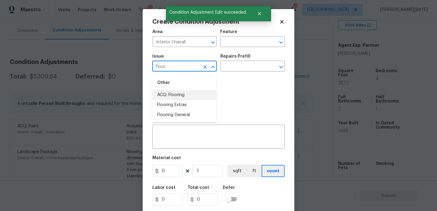
click at [181, 98] on li "ACQ: Flooring" at bounding box center [184, 95] width 64 height 10
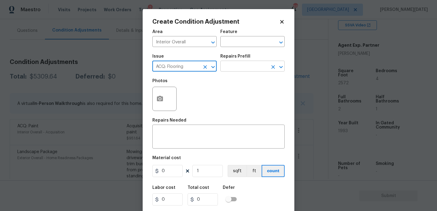
type input "ACQ: Flooring"
click at [230, 71] on input "text" at bounding box center [243, 66] width 47 height 9
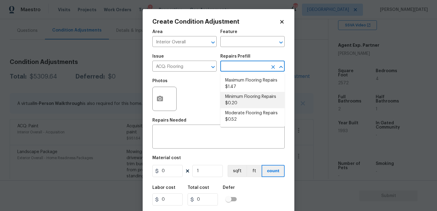
click at [238, 102] on li "Minimum Flooring Repairs $0.20" at bounding box center [252, 100] width 64 height 16
type input "Acquisition"
type textarea "Acquisition Scope: Minimum flooring repairs"
type input "0.2"
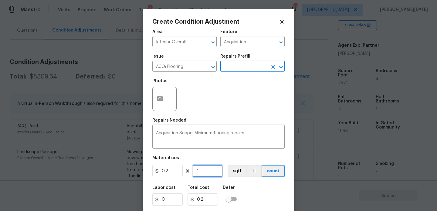
click at [205, 174] on input "1" at bounding box center [207, 171] width 30 height 12
type input "0"
paste input "2572"
type input "2572"
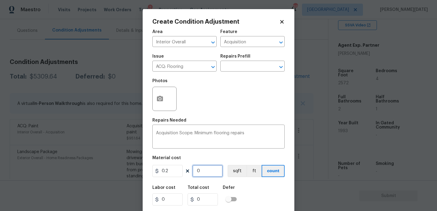
type input "514.4"
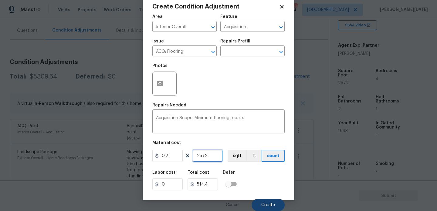
type input "2572"
click at [263, 201] on button "Create" at bounding box center [267, 205] width 33 height 12
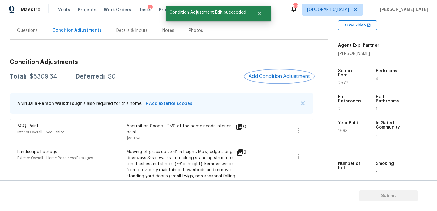
scroll to position [0, 0]
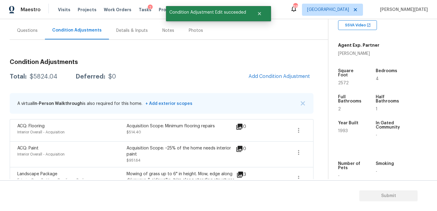
click at [257, 81] on span "Add Condition Adjustment" at bounding box center [279, 76] width 69 height 13
click at [270, 74] on span "Add Condition Adjustment" at bounding box center [278, 76] width 61 height 5
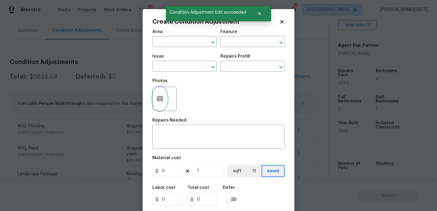
click at [159, 101] on icon "button" at bounding box center [160, 98] width 6 height 5
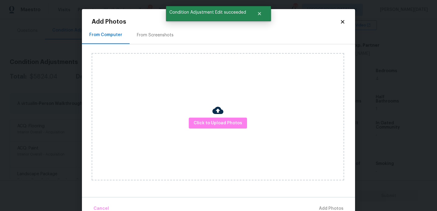
click at [202, 114] on div "Click to Upload Photos" at bounding box center [218, 116] width 252 height 127
click at [203, 118] on button "Click to Upload Photos" at bounding box center [218, 123] width 58 height 11
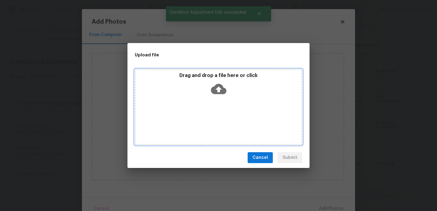
click at [203, 118] on div "Drag and drop a file here or click" at bounding box center [218, 107] width 167 height 76
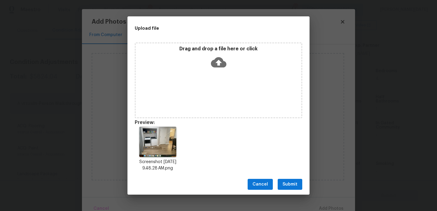
click at [284, 175] on div "Cancel Submit" at bounding box center [218, 184] width 182 height 21
click at [286, 178] on div "Cancel Submit" at bounding box center [218, 184] width 182 height 21
click at [287, 186] on span "Submit" at bounding box center [289, 185] width 15 height 8
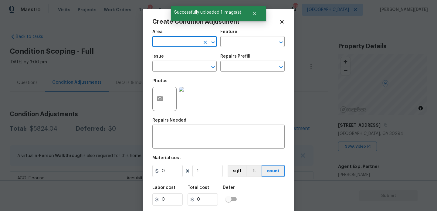
scroll to position [121, 0]
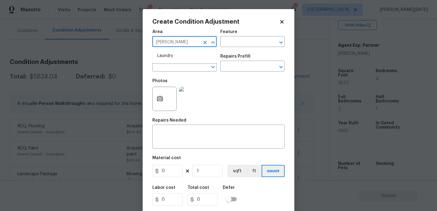
click at [198, 54] on li "Laundry" at bounding box center [184, 56] width 64 height 10
type input "Laundry"
click at [178, 73] on span "Issue ​" at bounding box center [184, 63] width 64 height 25
click at [182, 70] on input "text" at bounding box center [175, 66] width 47 height 9
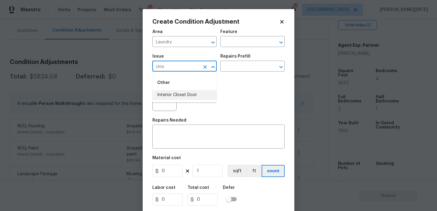
click at [174, 95] on li "Interior Closet Door" at bounding box center [184, 95] width 64 height 10
type input "Interior Closet Door"
click at [240, 73] on div "Issue Interior Closet Door ​ Repairs Prefill ​" at bounding box center [218, 63] width 132 height 25
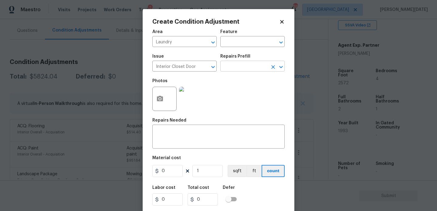
click at [251, 66] on input "text" at bounding box center [243, 66] width 47 height 9
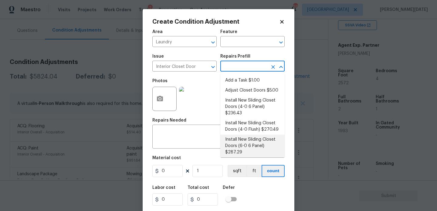
scroll to position [29, 0]
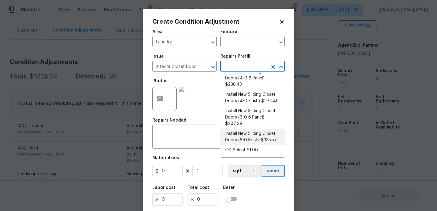
click at [255, 132] on li "Install New Sliding Closet Doors (6-0 Flush) $335.57" at bounding box center [252, 137] width 64 height 16
type input "Interior Door"
type input "335.57"
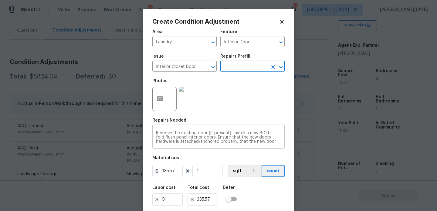
scroll to position [15, 0]
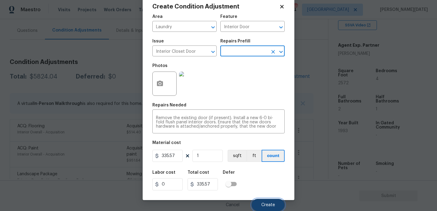
click at [263, 203] on span "Create" at bounding box center [268, 205] width 14 height 5
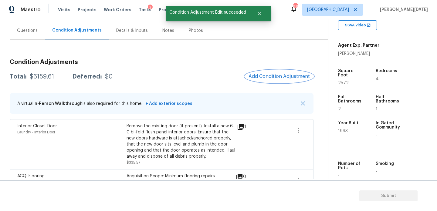
scroll to position [0, 0]
drag, startPoint x: 29, startPoint y: 76, endPoint x: 59, endPoint y: 76, distance: 30.0
click at [59, 76] on div "Total: $6159.61 Deferred: $0" at bounding box center [61, 77] width 103 height 6
copy div "$6159.61"
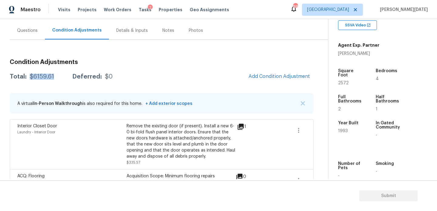
click at [31, 29] on div "Questions" at bounding box center [27, 31] width 21 height 6
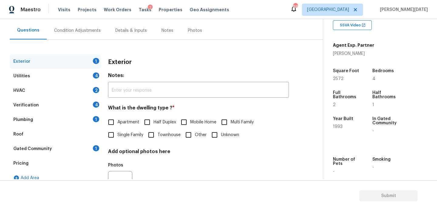
click at [116, 135] on input "Single Family" at bounding box center [111, 135] width 13 height 13
checkbox input "true"
click at [90, 78] on div "Utilities 4" at bounding box center [55, 76] width 91 height 15
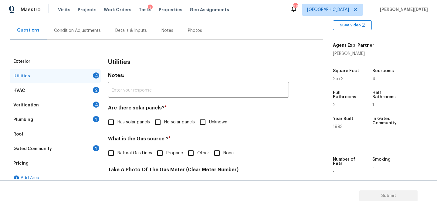
click at [159, 118] on input "No solar panels" at bounding box center [157, 122] width 13 height 13
checkbox input "true"
click at [130, 151] on span "Natural Gas Lines" at bounding box center [134, 154] width 35 height 6
click at [117, 151] on input "Natural Gas Lines" at bounding box center [111, 153] width 13 height 13
checkbox input "true"
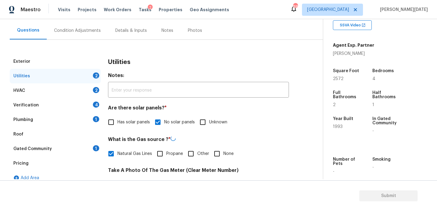
scroll to position [245, 0]
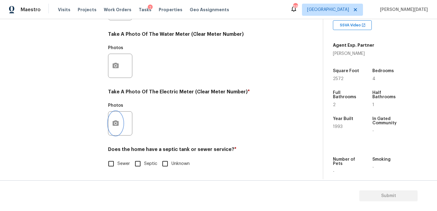
click at [114, 129] on button "button" at bounding box center [115, 124] width 15 height 24
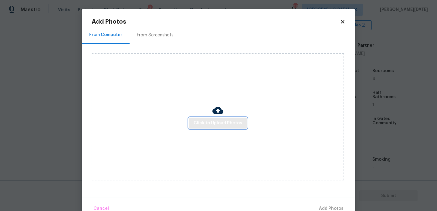
click at [209, 126] on span "Click to Upload Photos" at bounding box center [217, 123] width 49 height 8
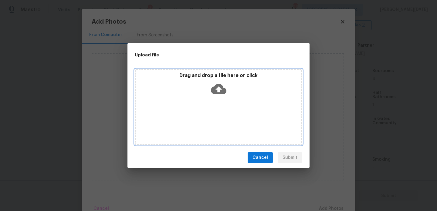
click at [209, 126] on div "Drag and drop a file here or click" at bounding box center [218, 107] width 167 height 76
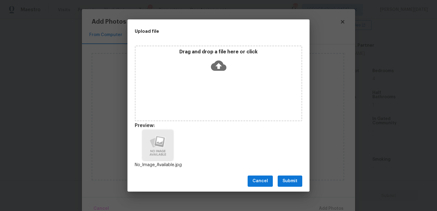
click at [295, 173] on div "Cancel Submit" at bounding box center [218, 181] width 182 height 21
click at [293, 179] on span "Submit" at bounding box center [289, 181] width 15 height 8
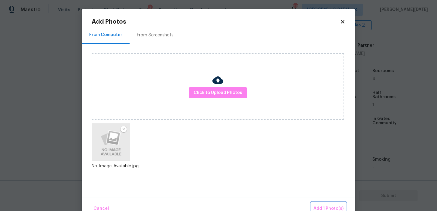
click at [327, 208] on span "Add 1 Photo(s)" at bounding box center [328, 209] width 30 height 8
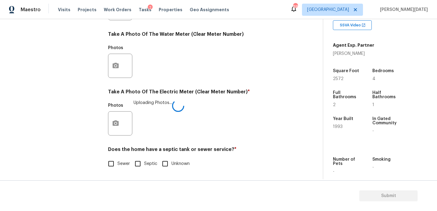
click at [114, 165] on input "Sewer" at bounding box center [111, 163] width 13 height 13
checkbox input "true"
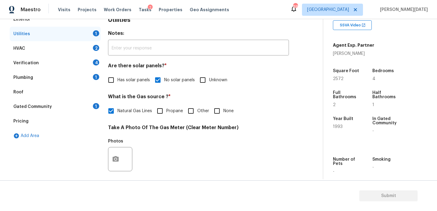
scroll to position [94, 0]
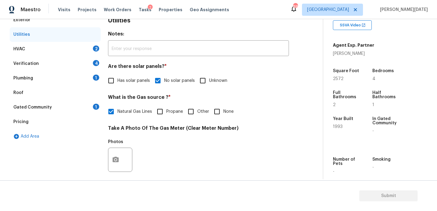
click at [96, 50] on div "2" at bounding box center [96, 48] width 6 height 6
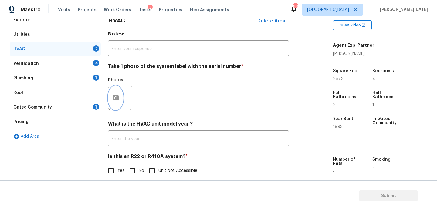
click at [111, 100] on button "button" at bounding box center [115, 98] width 15 height 24
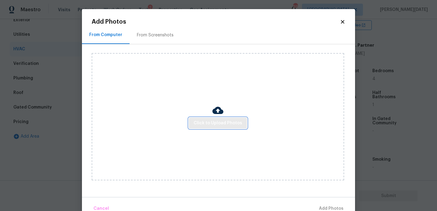
click at [208, 124] on span "Click to Upload Photos" at bounding box center [217, 123] width 49 height 8
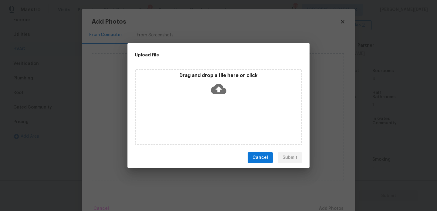
click at [208, 124] on div "Drag and drop a file here or click" at bounding box center [218, 107] width 167 height 76
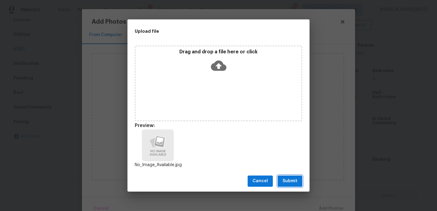
click at [293, 185] on button "Submit" at bounding box center [289, 181] width 25 height 11
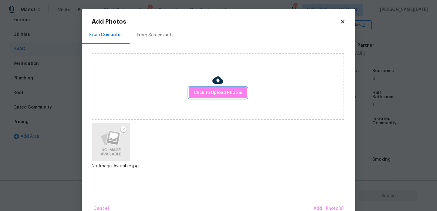
scroll to position [13, 0]
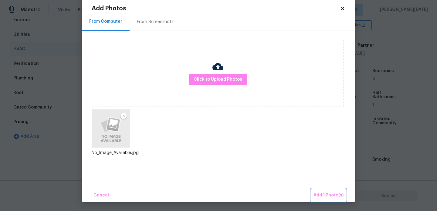
click at [322, 197] on span "Add 1 Photo(s)" at bounding box center [328, 196] width 30 height 8
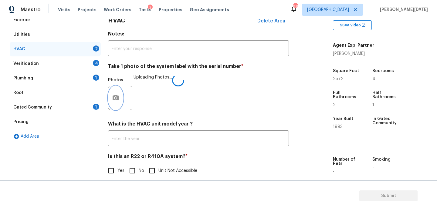
scroll to position [0, 0]
click at [110, 169] on input "Yes" at bounding box center [111, 170] width 13 height 13
checkbox input "true"
click at [136, 172] on input "No" at bounding box center [132, 170] width 13 height 13
checkbox input "true"
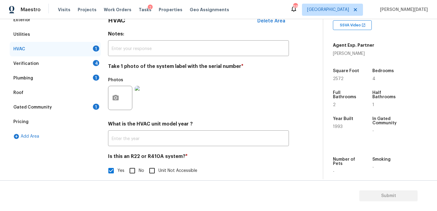
checkbox input "false"
click at [102, 62] on div "Exterior Utilities HVAC Verification 4 Plumbing 1 Roof Gated Community 1 Pricin…" at bounding box center [159, 99] width 298 height 172
click at [94, 62] on div "4" at bounding box center [96, 63] width 6 height 6
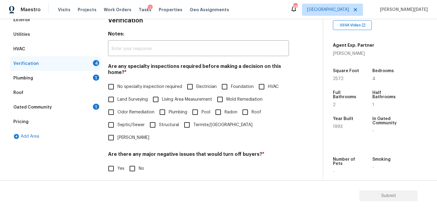
click at [116, 87] on input "No specialty inspection required" at bounding box center [111, 86] width 13 height 13
checkbox input "true"
click at [131, 163] on input "No" at bounding box center [132, 169] width 13 height 13
checkbox input "true"
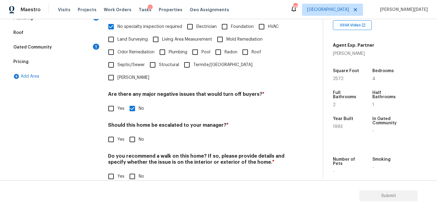
click at [133, 170] on input "No" at bounding box center [132, 176] width 13 height 13
checkbox input "true"
click at [136, 122] on h4 "Should this home be escalated to your manager? *" at bounding box center [198, 126] width 181 height 8
click at [135, 133] on input "No" at bounding box center [132, 139] width 13 height 13
checkbox input "true"
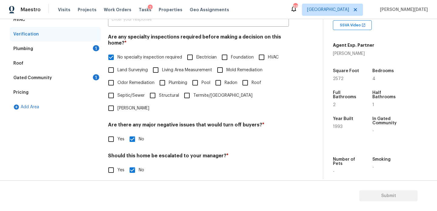
click at [90, 50] on div "Plumbing 1" at bounding box center [55, 49] width 91 height 15
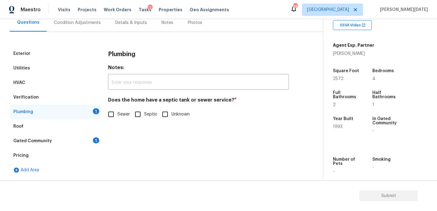
click at [114, 107] on div "Does the home have a septic tank or sewer service? * Sewer Septic Unknown" at bounding box center [198, 109] width 181 height 24
click at [111, 115] on input "Sewer" at bounding box center [111, 114] width 13 height 13
checkbox input "true"
click at [93, 137] on div "Gated Community 1" at bounding box center [55, 141] width 91 height 15
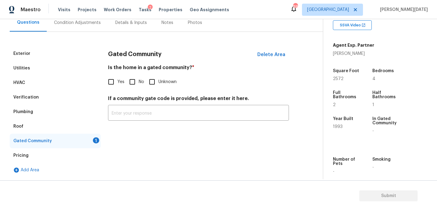
click at [136, 80] on input "No" at bounding box center [132, 82] width 13 height 13
checkbox input "true"
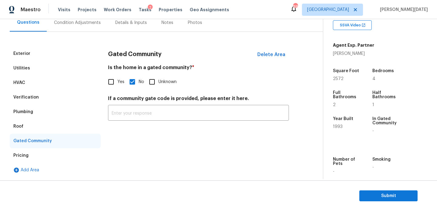
scroll to position [36, 0]
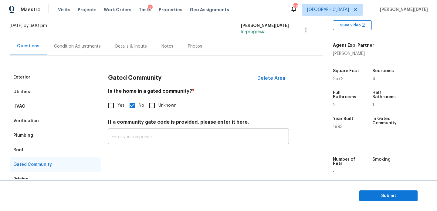
click at [82, 49] on div "Condition Adjustments" at bounding box center [77, 46] width 47 height 6
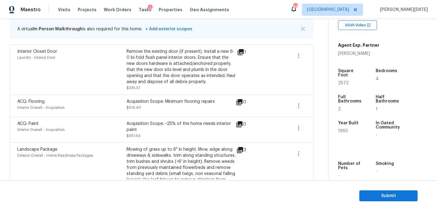
scroll to position [206, 0]
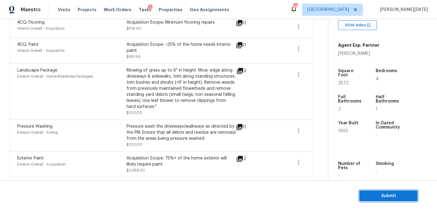
click at [365, 194] on span "Submit" at bounding box center [388, 196] width 49 height 8
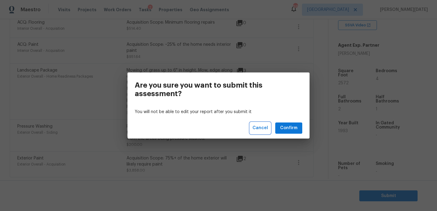
click at [260, 130] on span "Cancel" at bounding box center [259, 128] width 15 height 8
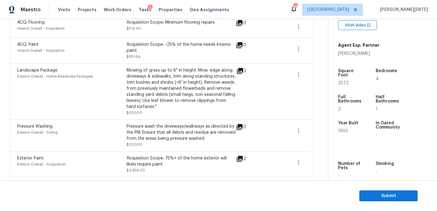
click at [260, 130] on span "Cancel" at bounding box center [259, 128] width 15 height 8
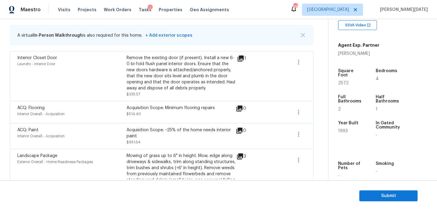
scroll to position [0, 0]
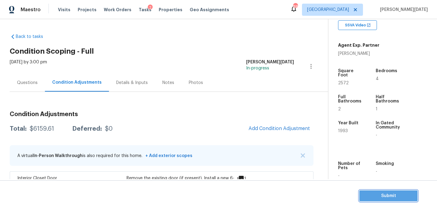
click at [369, 191] on button "Submit" at bounding box center [388, 195] width 58 height 11
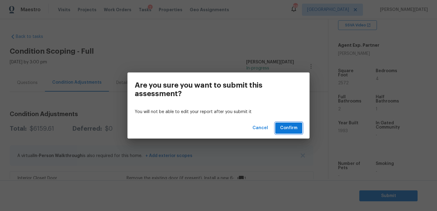
click at [288, 128] on span "Confirm" at bounding box center [288, 128] width 17 height 8
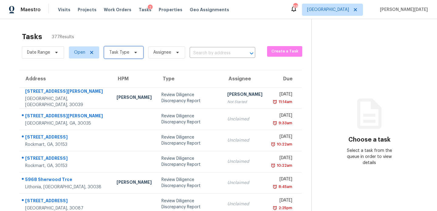
click at [119, 47] on span "Task Type" at bounding box center [123, 52] width 39 height 12
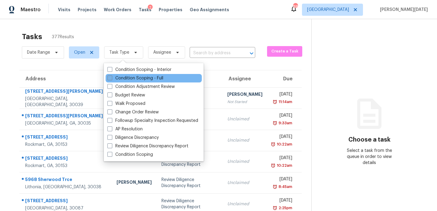
click at [125, 80] on label "Condition Scoping - Full" at bounding box center [135, 78] width 56 height 6
click at [111, 79] on input "Condition Scoping - Full" at bounding box center [109, 77] width 4 height 4
checkbox input "true"
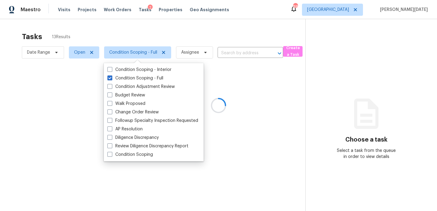
click at [235, 35] on div at bounding box center [218, 105] width 437 height 211
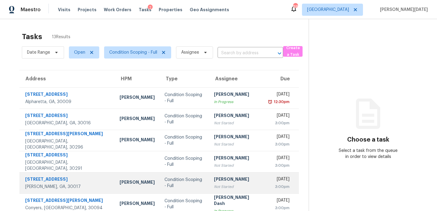
scroll to position [105, 0]
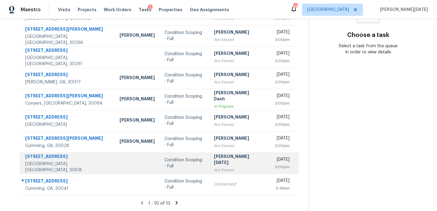
click at [223, 167] on div "Not Started" at bounding box center [236, 170] width 45 height 6
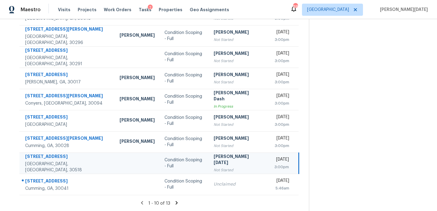
click at [223, 167] on div "Not Started" at bounding box center [235, 170] width 45 height 6
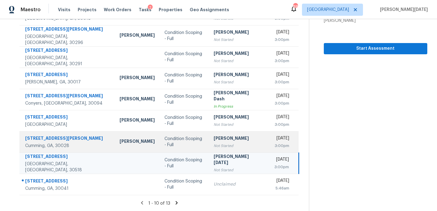
click at [221, 149] on td "Salma Ansari Not Started" at bounding box center [236, 141] width 55 height 21
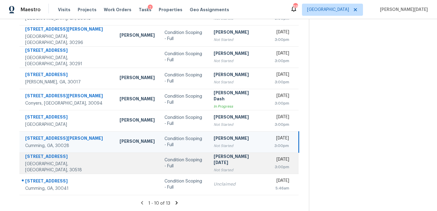
click at [222, 158] on div "[PERSON_NAME][DATE]" at bounding box center [235, 160] width 45 height 14
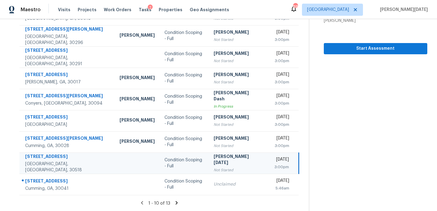
click at [225, 167] on div "Not Started" at bounding box center [235, 170] width 45 height 6
click at [386, 43] on button "Start Assessment" at bounding box center [376, 48] width 104 height 11
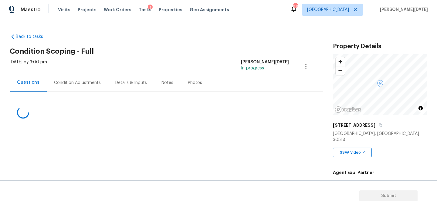
click at [73, 81] on div "Condition Adjustments" at bounding box center [77, 83] width 47 height 6
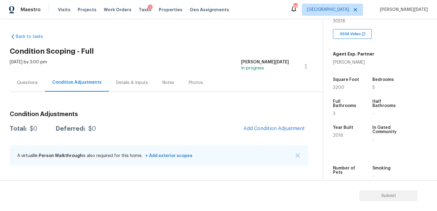
scroll to position [119, 0]
click at [266, 141] on div "Condition Adjustments Total: $0 Deferred: $0 Add Condition Adjustment A virtual…" at bounding box center [159, 138] width 298 height 65
click at [270, 138] on div "Condition Adjustments Total: $0 Deferred: $0 Add Condition Adjustment A virtual…" at bounding box center [159, 138] width 298 height 65
click at [277, 126] on span "Add Condition Adjustment" at bounding box center [273, 128] width 61 height 5
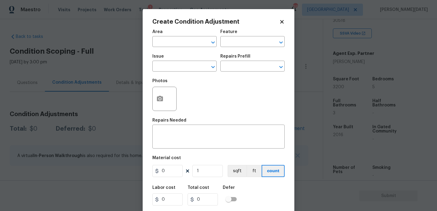
click at [167, 101] on div at bounding box center [164, 99] width 24 height 24
click at [163, 101] on button "button" at bounding box center [160, 99] width 15 height 24
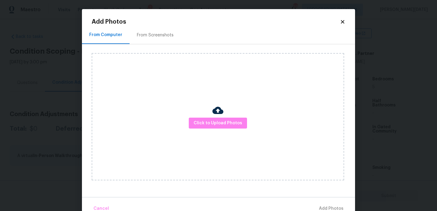
click at [237, 137] on div "Click to Upload Photos" at bounding box center [218, 116] width 252 height 127
click at [237, 125] on span "Click to Upload Photos" at bounding box center [217, 123] width 49 height 8
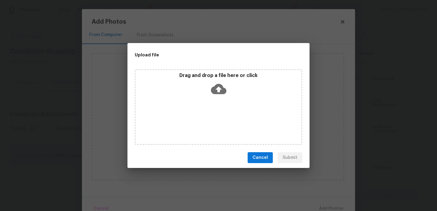
click at [237, 125] on div "Drag and drop a file here or click" at bounding box center [218, 107] width 167 height 76
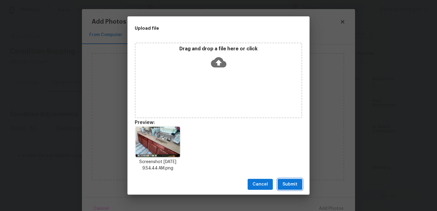
click at [285, 185] on span "Submit" at bounding box center [289, 185] width 15 height 8
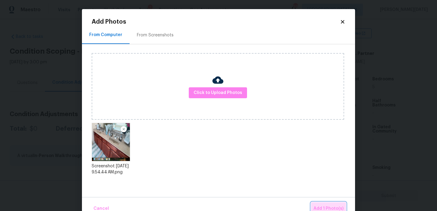
click at [321, 204] on button "Add 1 Photo(s)" at bounding box center [328, 208] width 35 height 13
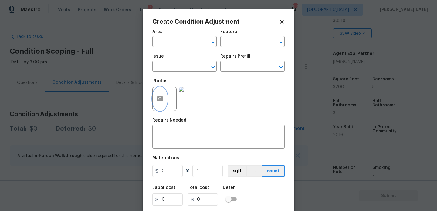
click at [160, 103] on button "button" at bounding box center [160, 99] width 15 height 24
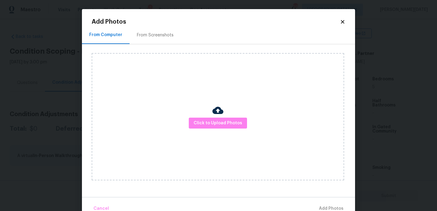
click at [210, 129] on div "Click to Upload Photos" at bounding box center [218, 116] width 252 height 127
click at [217, 124] on span "Click to Upload Photos" at bounding box center [217, 123] width 49 height 8
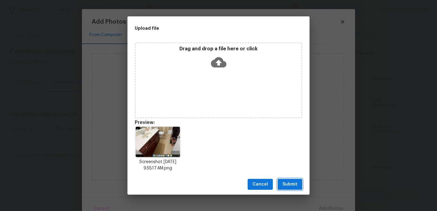
click at [282, 180] on button "Submit" at bounding box center [289, 184] width 25 height 11
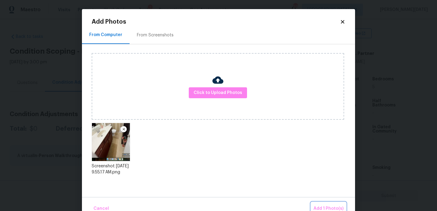
click at [317, 204] on button "Add 1 Photo(s)" at bounding box center [328, 208] width 35 height 13
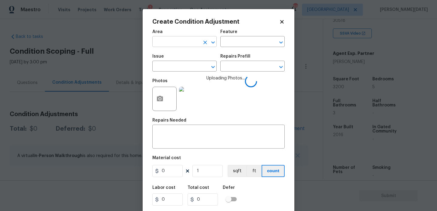
click at [182, 47] on input "text" at bounding box center [175, 42] width 47 height 9
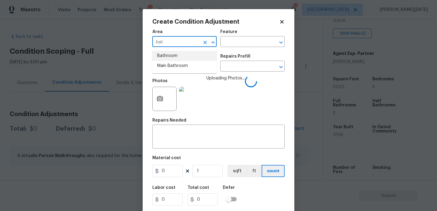
click at [172, 59] on li "Bathroom" at bounding box center [184, 56] width 64 height 10
type input "Bathroom"
click at [172, 71] on input "text" at bounding box center [175, 66] width 47 height 9
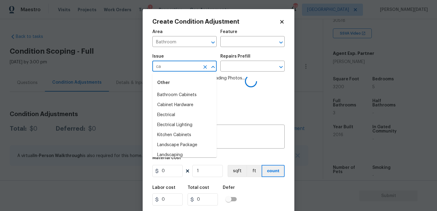
type input "cab"
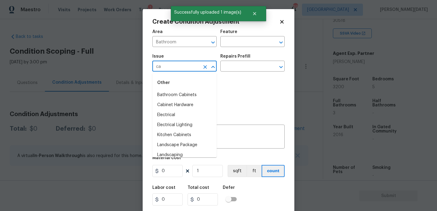
type input "cab"
click at [193, 94] on li "Bathroom Cabinets" at bounding box center [184, 95] width 64 height 10
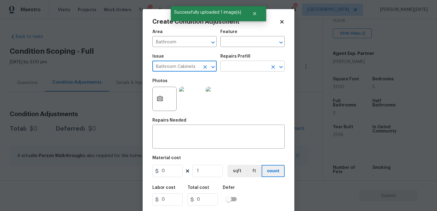
type input "Bathroom Cabinets"
click at [234, 71] on input "text" at bounding box center [243, 66] width 47 height 9
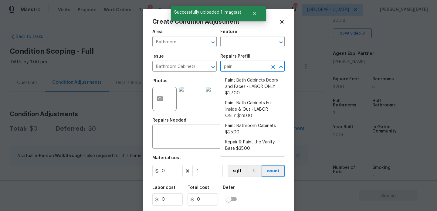
type input "paint"
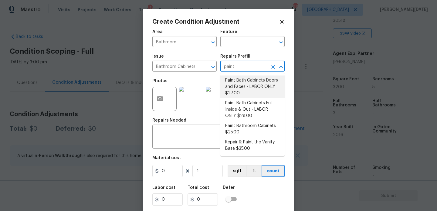
click at [240, 88] on li "Paint Bath Cabinets Doors and Faces - LABOR ONLY $27.00" at bounding box center [252, 87] width 64 height 23
type input "Cabinets"
type textarea "Prep, sand, mask and apply 2 coats of paint to the bathroom cabinet doors and b…"
type input "27"
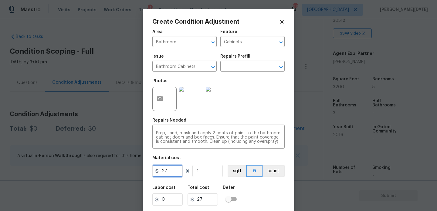
drag, startPoint x: 168, startPoint y: 170, endPoint x: 151, endPoint y: 171, distance: 17.3
click at [151, 171] on div "Create Condition Adjustment Area Bathroom ​ Feature Cabinets ​ Issue Bathroom C…" at bounding box center [219, 112] width 152 height 206
type input "1000"
click at [243, 100] on div "Photos" at bounding box center [218, 94] width 132 height 39
type input "1000"
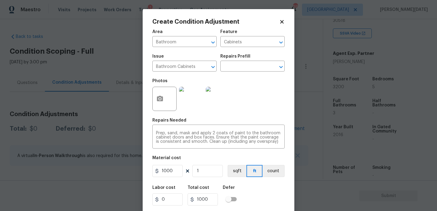
scroll to position [15, 0]
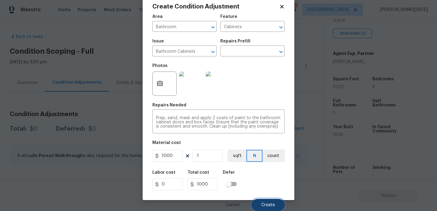
click at [258, 204] on button "Create" at bounding box center [267, 205] width 33 height 12
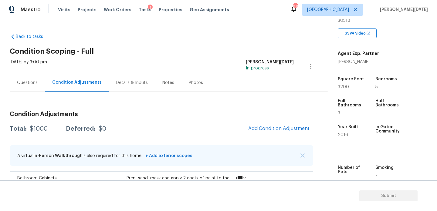
scroll to position [44, 0]
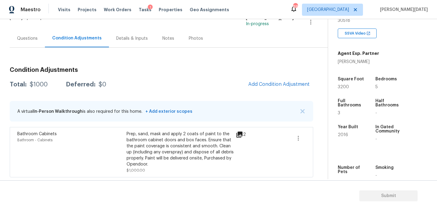
click at [27, 36] on div "Questions" at bounding box center [27, 38] width 21 height 6
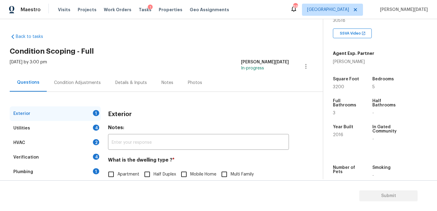
scroll to position [81, 0]
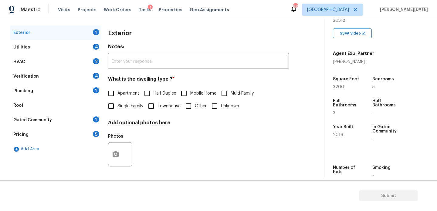
click at [86, 132] on div "Pricing 5" at bounding box center [55, 134] width 91 height 15
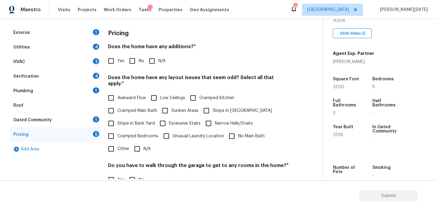
click at [109, 65] on input "Yes" at bounding box center [111, 61] width 13 height 13
checkbox input "true"
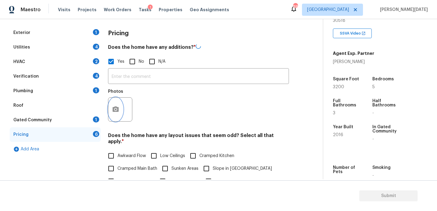
click at [115, 109] on circle "button" at bounding box center [116, 110] width 2 height 2
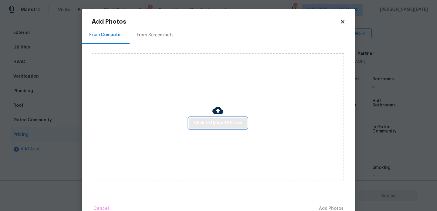
click at [213, 128] on button "Click to Upload Photos" at bounding box center [218, 123] width 58 height 11
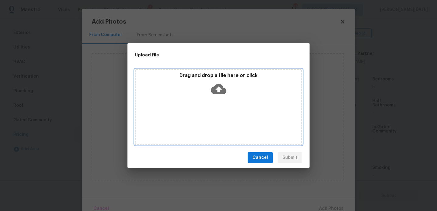
click at [213, 128] on div "Drag and drop a file here or click" at bounding box center [218, 107] width 167 height 76
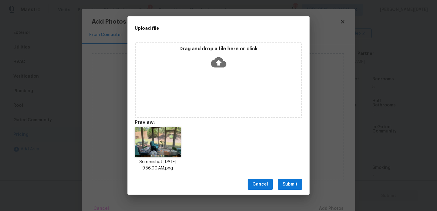
click at [286, 178] on div "Cancel Submit" at bounding box center [218, 184] width 182 height 21
click at [291, 188] on button "Submit" at bounding box center [289, 184] width 25 height 11
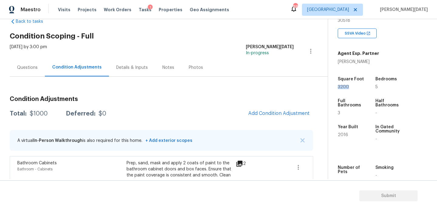
scroll to position [44, 0]
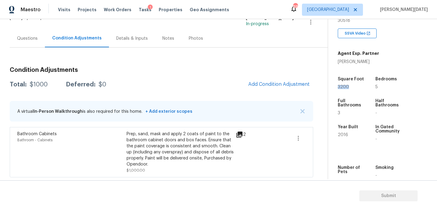
click at [275, 105] on div "A virtual In-Person Walkthrough is also required for this home. + Add exterior …" at bounding box center [161, 111] width 303 height 21
click at [264, 84] on span "Add Condition Adjustment" at bounding box center [278, 84] width 61 height 5
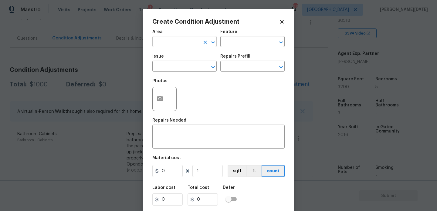
click at [173, 42] on input "text" at bounding box center [175, 42] width 47 height 9
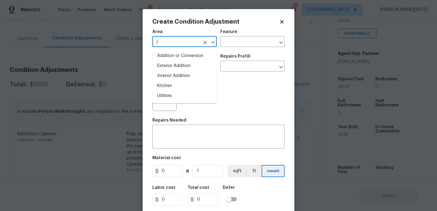
type input "i"
click at [175, 68] on li "Interior Overall" at bounding box center [184, 66] width 64 height 10
type input "Interior Overall"
click at [175, 68] on input "text" at bounding box center [175, 66] width 47 height 9
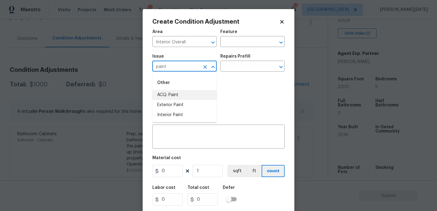
click at [180, 98] on li "ACQ: Paint" at bounding box center [184, 95] width 64 height 10
type input "ACQ: Paint"
click at [242, 68] on input "text" at bounding box center [243, 66] width 47 height 9
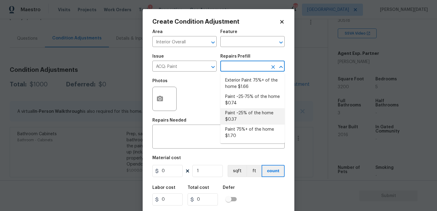
click at [245, 115] on li "Paint ~25% of the home $0.37" at bounding box center [252, 116] width 64 height 16
type input "Acquisition"
type textarea "Acquisition Scope: ~25% of the home needs interior paint"
type input "0.37"
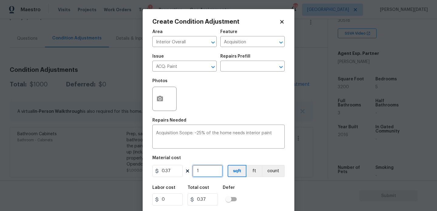
click at [211, 171] on input "1" at bounding box center [207, 171] width 30 height 12
type input "0"
paste input "320"
type input "3200"
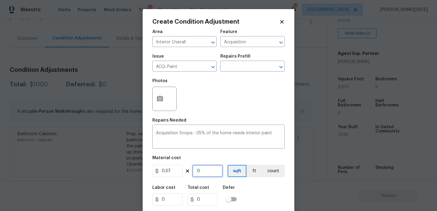
type input "1184"
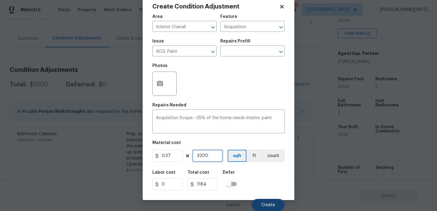
type input "3200"
click at [269, 207] on button "Create" at bounding box center [267, 205] width 33 height 12
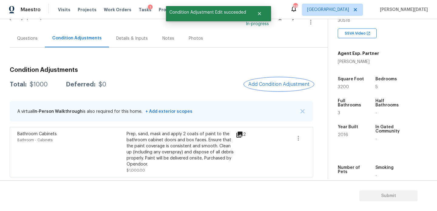
scroll to position [0, 0]
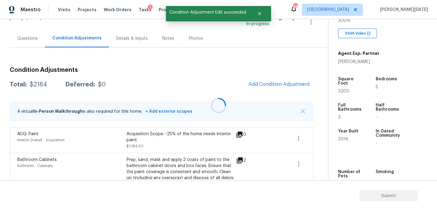
click at [277, 91] on div at bounding box center [218, 105] width 437 height 211
click at [279, 86] on span "Add Condition Adjustment" at bounding box center [278, 84] width 61 height 5
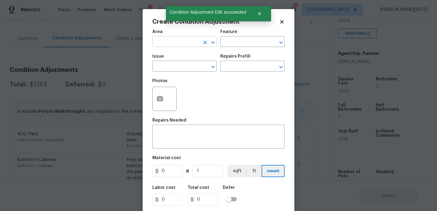
click at [169, 44] on input "text" at bounding box center [175, 42] width 47 height 9
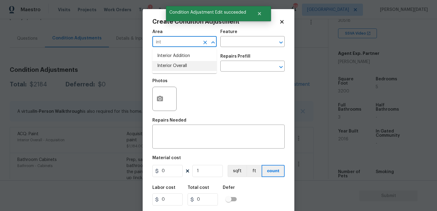
click at [173, 62] on li "Interior Overall" at bounding box center [184, 66] width 64 height 10
type input "Interior Overall"
click at [173, 62] on div "Issue" at bounding box center [184, 58] width 64 height 8
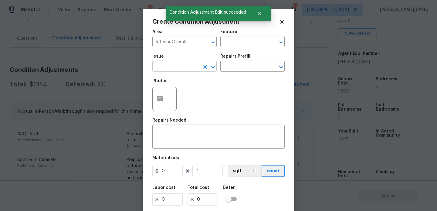
click at [173, 69] on input "text" at bounding box center [175, 66] width 47 height 9
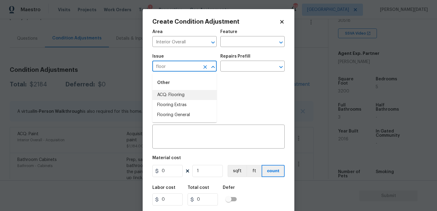
click at [176, 92] on li "ACQ: Flooring" at bounding box center [184, 95] width 64 height 10
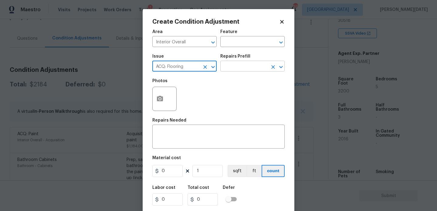
type input "ACQ: Flooring"
click at [236, 68] on input "text" at bounding box center [243, 66] width 47 height 9
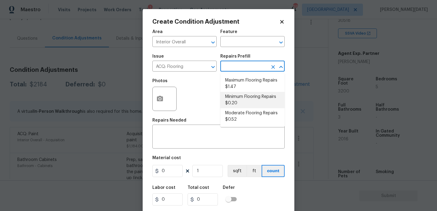
click at [243, 105] on li "Minimum Flooring Repairs $0.20" at bounding box center [252, 100] width 64 height 16
type input "Acquisition"
type textarea "Acquisition Scope: Minimum flooring repairs"
type input "0.2"
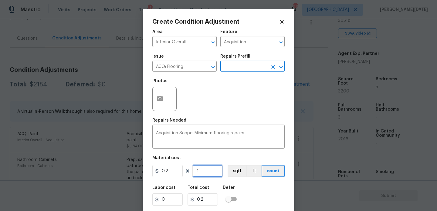
click at [208, 173] on input "1" at bounding box center [207, 171] width 30 height 12
type input "0"
paste input "320"
type input "3200"
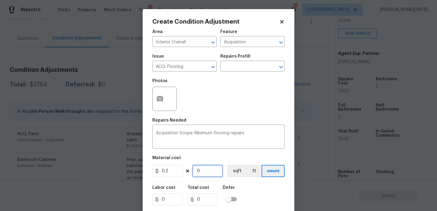
type input "640"
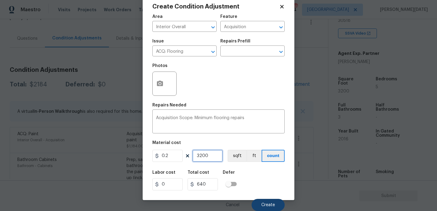
type input "3200"
click at [266, 205] on span "Create" at bounding box center [268, 205] width 14 height 5
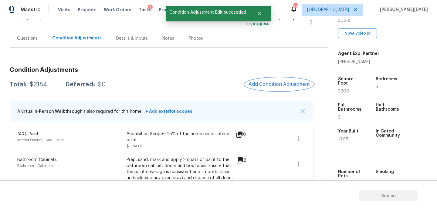
scroll to position [0, 0]
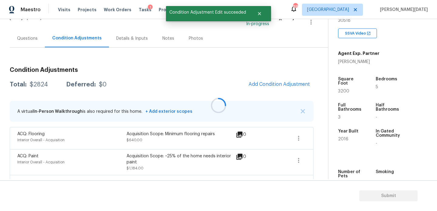
click at [271, 81] on div at bounding box center [218, 105] width 437 height 211
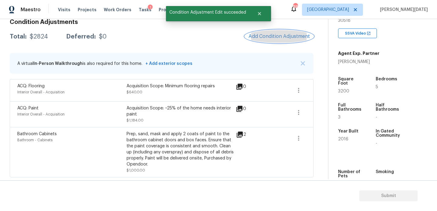
click at [273, 38] on span "Add Condition Adjustment" at bounding box center [278, 36] width 61 height 5
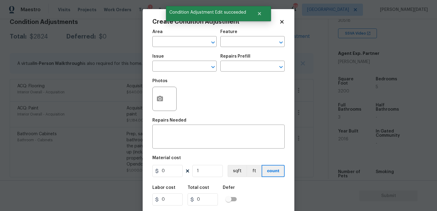
click at [143, 65] on div "Create Condition Adjustment Area ​ Feature ​ Issue ​ Repairs Prefill ​ Photos R…" at bounding box center [219, 112] width 152 height 206
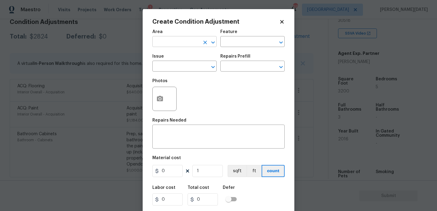
click at [162, 46] on input "text" at bounding box center [175, 42] width 47 height 9
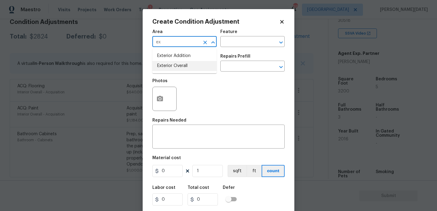
click at [170, 65] on li "Exterior Overall" at bounding box center [184, 66] width 64 height 10
type input "Exterior Overall"
click at [170, 65] on input "text" at bounding box center [175, 66] width 47 height 9
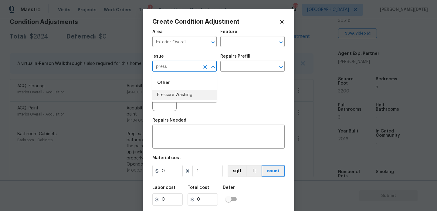
click at [178, 95] on li "Pressure Washing" at bounding box center [184, 95] width 64 height 10
type input "Pressure Washing"
click at [224, 70] on input "text" at bounding box center [243, 66] width 47 height 9
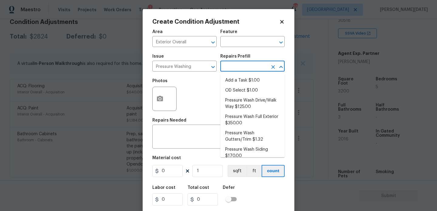
click at [235, 70] on input "text" at bounding box center [243, 66] width 47 height 9
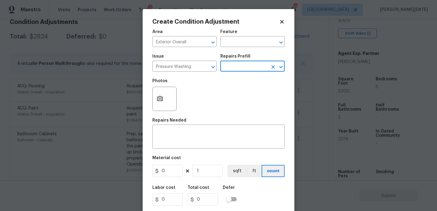
click at [235, 70] on input "text" at bounding box center [243, 66] width 47 height 9
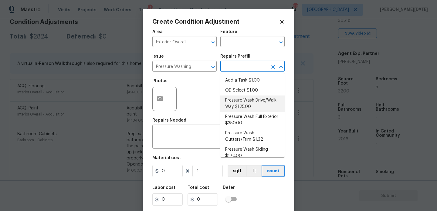
click at [247, 103] on li "Pressure Wash Drive/Walk Way $125.00" at bounding box center [252, 104] width 64 height 16
type input "Siding"
type textarea "Pressure wash the driveways/walkways as directed by the PM. Ensure that all deb…"
type input "125"
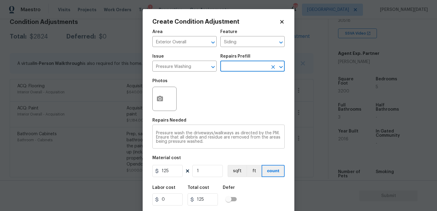
scroll to position [15, 0]
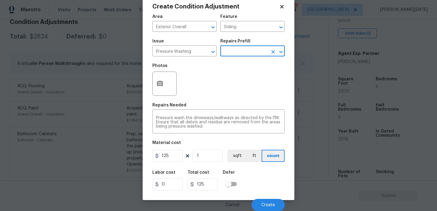
click at [235, 54] on input "text" at bounding box center [243, 51] width 47 height 9
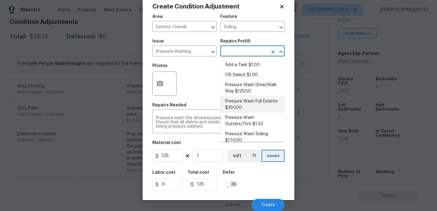
click at [243, 97] on li "Pressure Wash Full Exterior $350.00" at bounding box center [252, 104] width 64 height 16
type textarea "Pressure wash the House, Flatwork, Deck and Garage interior."
type input "350"
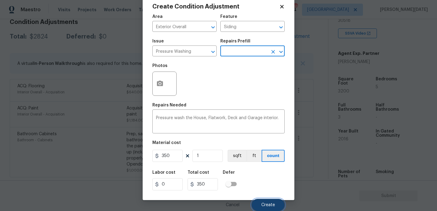
click at [264, 201] on button "Create" at bounding box center [267, 205] width 33 height 12
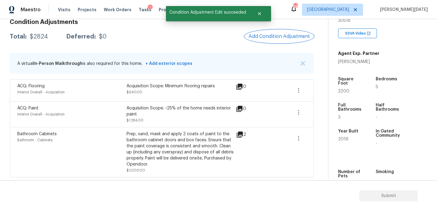
scroll to position [0, 0]
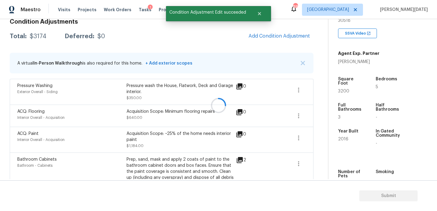
click at [281, 38] on div at bounding box center [218, 105] width 437 height 211
click at [281, 38] on span "Add Condition Adjustment" at bounding box center [278, 35] width 61 height 5
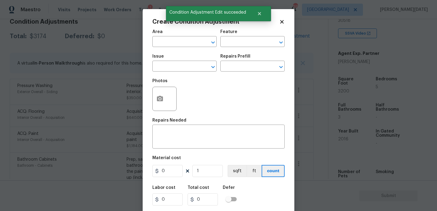
click at [281, 39] on icon "Open" at bounding box center [280, 42] width 7 height 7
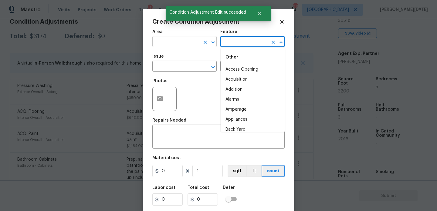
click at [175, 45] on input "text" at bounding box center [175, 42] width 47 height 9
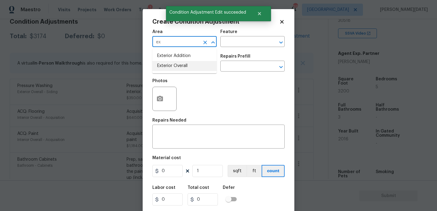
click at [176, 70] on li "Exterior Overall" at bounding box center [184, 66] width 64 height 10
type input "Exterior Overall"
click at [176, 70] on input "text" at bounding box center [175, 66] width 47 height 9
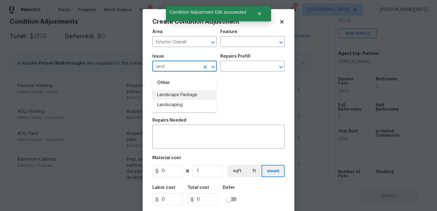
click at [183, 96] on li "Landscape Package" at bounding box center [184, 95] width 64 height 10
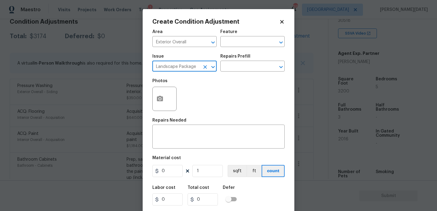
type input "Landscape Package"
click at [234, 60] on div "Repairs Prefill" at bounding box center [252, 58] width 64 height 8
click at [238, 69] on input "text" at bounding box center [243, 66] width 47 height 9
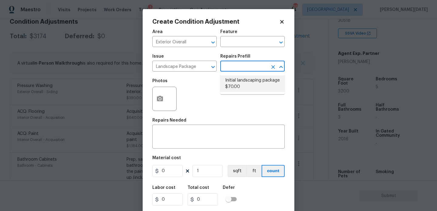
click at [242, 84] on li "Initial landscaping package $70.00" at bounding box center [252, 84] width 64 height 16
type input "Home Readiness Packages"
type textarea "Mowing of grass up to 6" in height. Mow, edge along driveways & sidewalks, trim…"
type input "70"
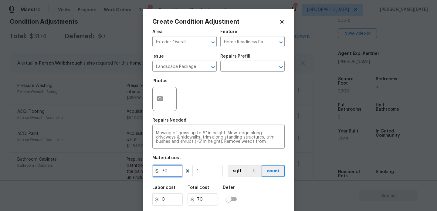
drag, startPoint x: 163, startPoint y: 170, endPoint x: 146, endPoint y: 170, distance: 17.6
click at [146, 170] on div "Create Condition Adjustment Area Exterior Overall ​ Feature Home Readiness Pack…" at bounding box center [219, 112] width 152 height 206
type input "300"
click at [229, 89] on div "Photos" at bounding box center [218, 94] width 132 height 39
type input "300"
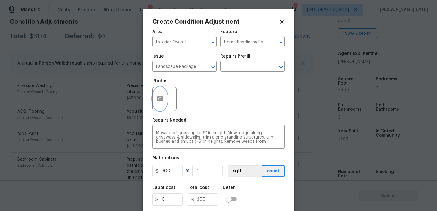
click at [158, 99] on icon "button" at bounding box center [160, 98] width 6 height 5
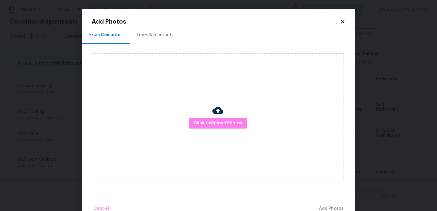
click at [164, 38] on div "From Screenshots" at bounding box center [155, 35] width 37 height 6
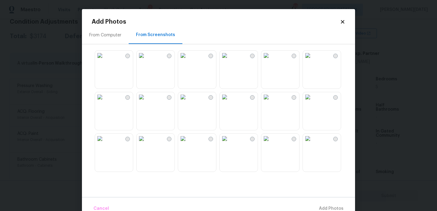
click at [188, 100] on img at bounding box center [183, 97] width 10 height 10
click at [146, 102] on img at bounding box center [141, 97] width 10 height 10
click at [146, 60] on img at bounding box center [141, 56] width 10 height 10
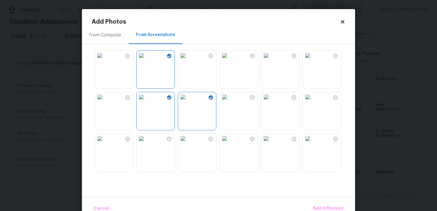
click at [146, 102] on img at bounding box center [141, 97] width 10 height 10
click at [229, 102] on img at bounding box center [225, 97] width 10 height 10
click at [271, 102] on img at bounding box center [266, 97] width 10 height 10
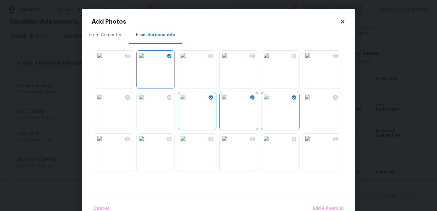
click at [312, 102] on img at bounding box center [308, 97] width 10 height 10
click at [323, 206] on span "Add 5 Photo(s)" at bounding box center [328, 209] width 31 height 8
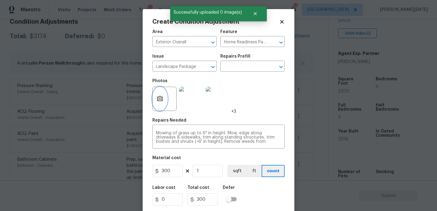
scroll to position [15, 0]
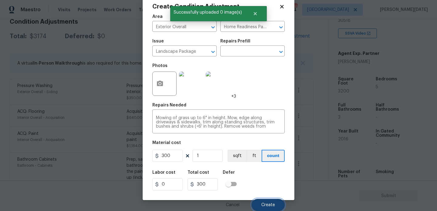
click at [265, 207] on span "Create" at bounding box center [268, 205] width 14 height 5
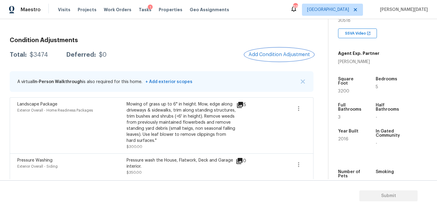
scroll to position [65, 0]
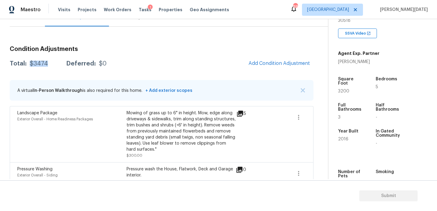
drag, startPoint x: 29, startPoint y: 64, endPoint x: 47, endPoint y: 64, distance: 18.2
click at [47, 64] on div "Total: $3474 Deferred: $0" at bounding box center [58, 64] width 97 height 6
copy div "$3474"
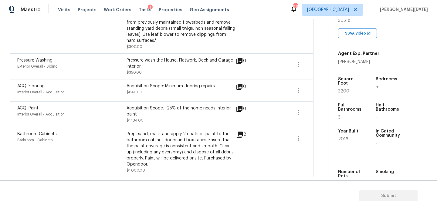
scroll to position [0, 0]
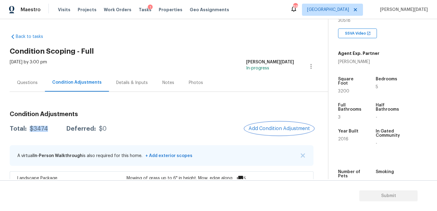
click at [277, 132] on button "Add Condition Adjustment" at bounding box center [279, 128] width 69 height 13
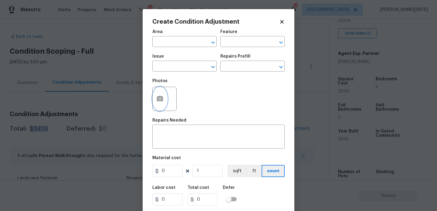
click at [162, 99] on icon "button" at bounding box center [160, 98] width 6 height 5
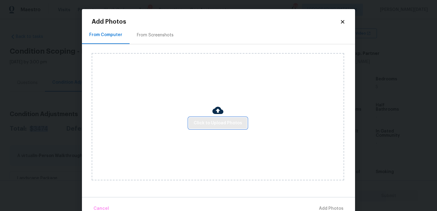
click at [212, 118] on button "Click to Upload Photos" at bounding box center [218, 123] width 58 height 11
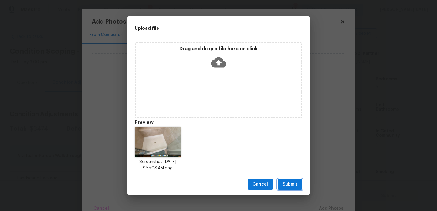
click at [296, 182] on span "Submit" at bounding box center [289, 185] width 15 height 8
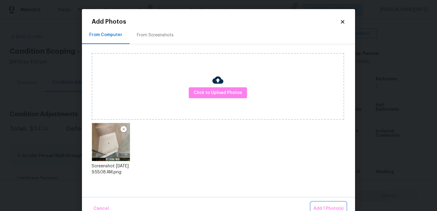
click at [320, 203] on button "Add 1 Photo(s)" at bounding box center [328, 208] width 35 height 13
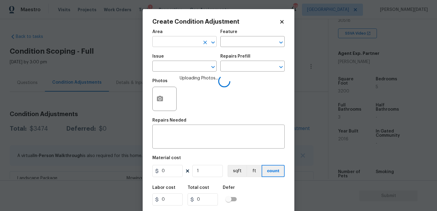
click at [178, 42] on input "text" at bounding box center [175, 42] width 47 height 9
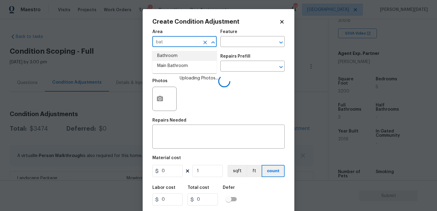
click at [172, 59] on li "Bathroom" at bounding box center [184, 56] width 64 height 10
type input "Bathroom"
click at [172, 66] on input "text" at bounding box center [175, 66] width 47 height 9
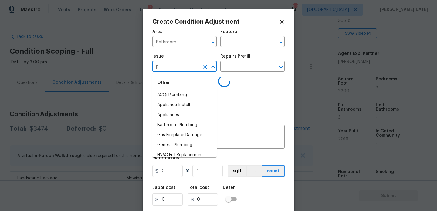
type input "plu"
click at [185, 102] on li "ACQ: Foundation" at bounding box center [184, 105] width 64 height 10
type input "ACQ: Foundation"
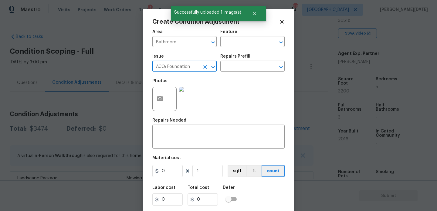
click at [205, 66] on icon "Clear" at bounding box center [205, 67] width 6 height 6
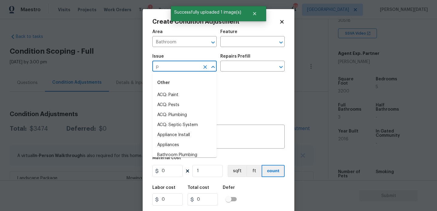
type input "pl"
type input "u"
click at [211, 104] on li "Bathroom Plumbing" at bounding box center [184, 105] width 64 height 10
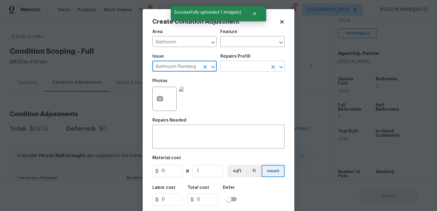
type input "Bathroom Plumbing"
click at [241, 65] on input "text" at bounding box center [243, 66] width 47 height 9
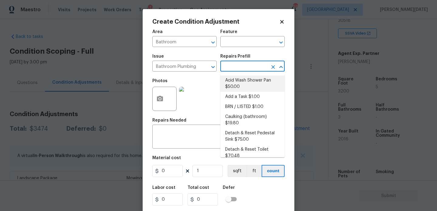
click at [243, 82] on li "Acid Wash Shower Pan $50.00" at bounding box center [252, 84] width 64 height 16
type input "Plumbing"
type textarea "Prep and acid wash/deep clean the shower pan."
type input "50"
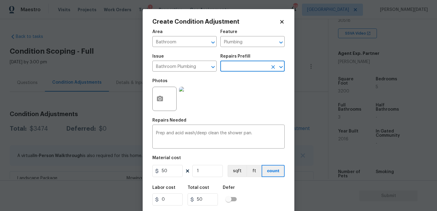
scroll to position [15, 0]
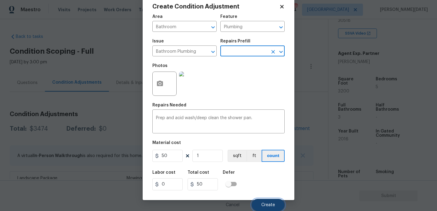
click at [269, 206] on span "Create" at bounding box center [268, 205] width 14 height 5
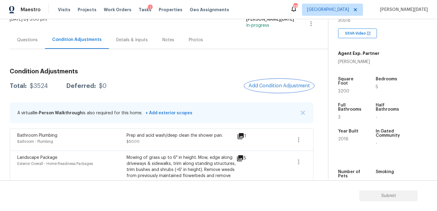
scroll to position [31, 0]
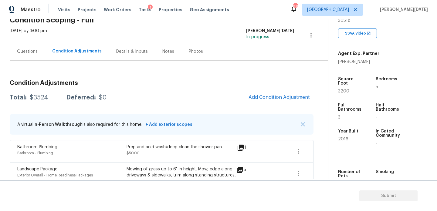
click at [34, 59] on div "Questions" at bounding box center [27, 51] width 35 height 18
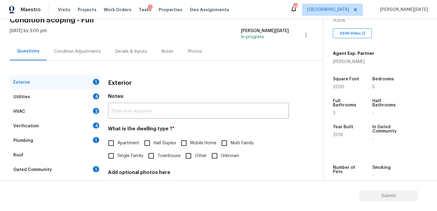
click at [108, 154] on input "Single Family" at bounding box center [111, 155] width 13 height 13
checkbox input "true"
click at [91, 96] on div "Utilities 4" at bounding box center [55, 97] width 91 height 15
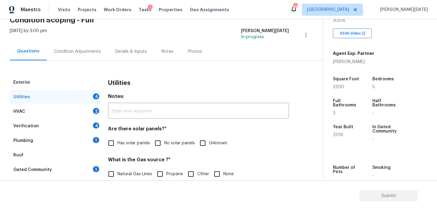
click at [163, 143] on input "No solar panels" at bounding box center [157, 143] width 13 height 13
checkbox input "true"
click at [114, 173] on input "Natural Gas Lines" at bounding box center [111, 174] width 13 height 13
checkbox input "true"
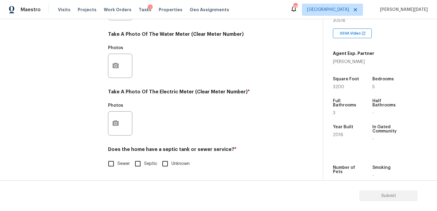
scroll to position [245, 0]
click at [118, 130] on button "button" at bounding box center [115, 124] width 15 height 24
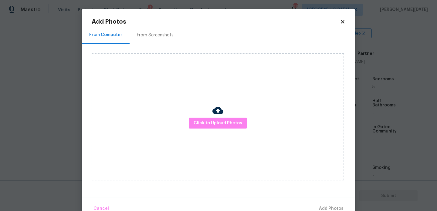
click at [221, 116] on img at bounding box center [217, 110] width 11 height 11
click at [222, 122] on span "Click to Upload Photos" at bounding box center [217, 123] width 49 height 8
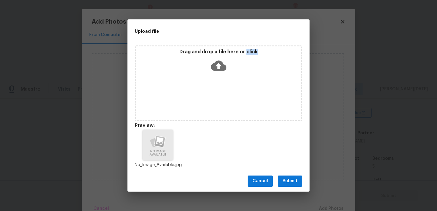
click at [299, 187] on div "Cancel Submit" at bounding box center [218, 181] width 182 height 21
click at [289, 181] on span "Submit" at bounding box center [289, 181] width 15 height 8
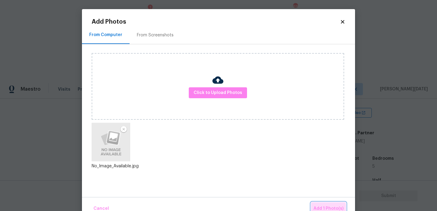
click at [326, 208] on span "Add 1 Photo(s)" at bounding box center [328, 209] width 30 height 8
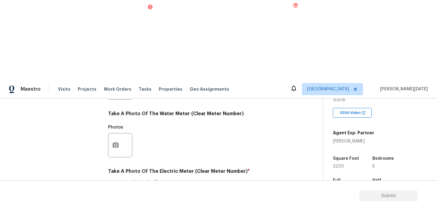
checkbox input "true"
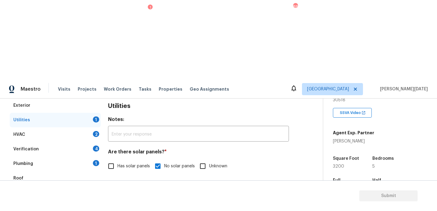
scroll to position [82, 0]
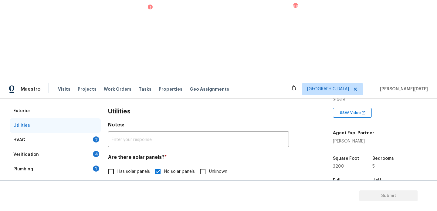
click at [96, 136] on div "2" at bounding box center [96, 139] width 6 height 6
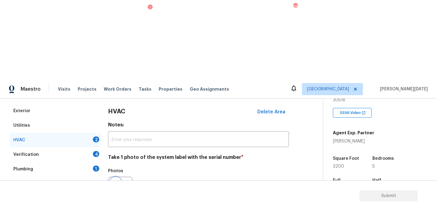
click at [114, 186] on icon "button" at bounding box center [115, 188] width 6 height 5
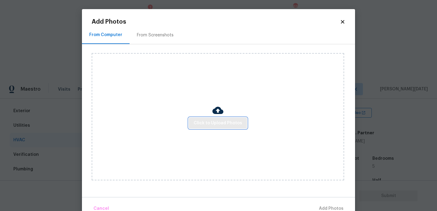
click at [203, 120] on span "Click to Upload Photos" at bounding box center [217, 123] width 49 height 8
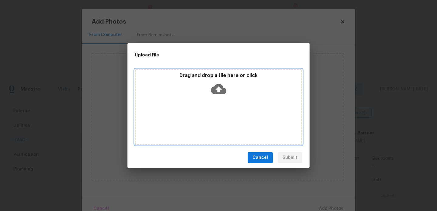
click at [203, 120] on div "Drag and drop a file here or click" at bounding box center [218, 107] width 167 height 76
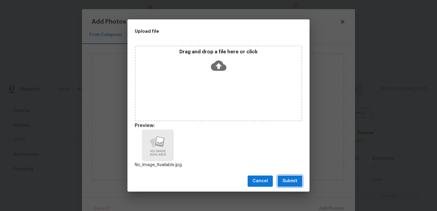
click at [287, 178] on span "Submit" at bounding box center [289, 181] width 15 height 8
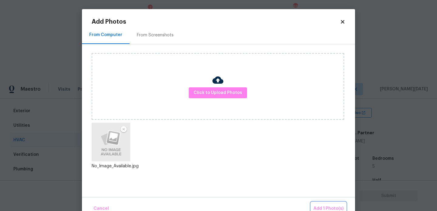
click at [321, 207] on span "Add 1 Photo(s)" at bounding box center [328, 209] width 30 height 8
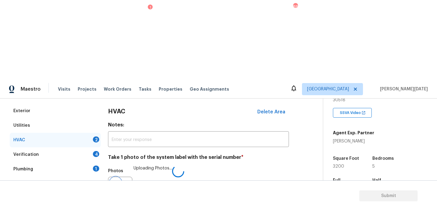
scroll to position [101, 0]
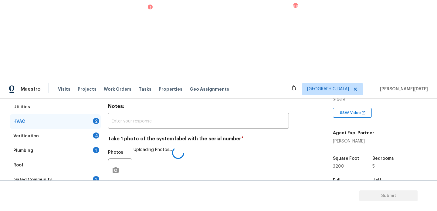
checkbox input "true"
checkbox input "false"
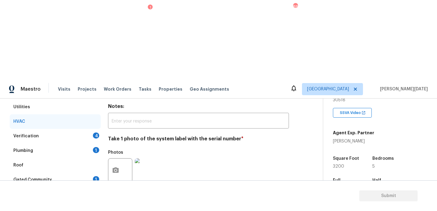
click at [95, 133] on div "4" at bounding box center [96, 136] width 6 height 6
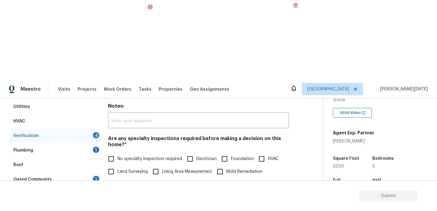
click at [111, 153] on input "No specialty inspection required" at bounding box center [111, 159] width 13 height 13
checkbox input "true"
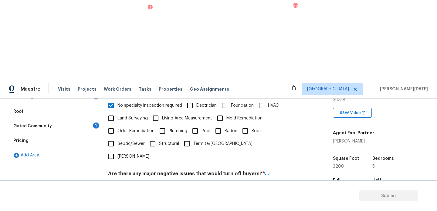
scroll to position [154, 0]
checkbox input "true"
click at [116, 202] on h4 "Should this home be escalated to your manager? *" at bounding box center [198, 206] width 181 height 8
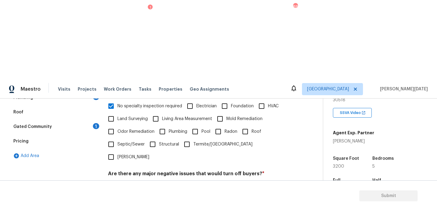
checkbox input "true"
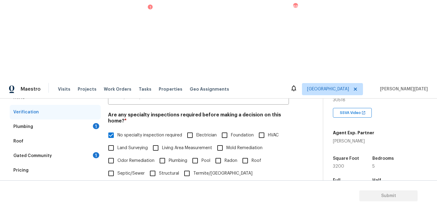
click at [87, 119] on div "Plumbing 1" at bounding box center [55, 126] width 91 height 15
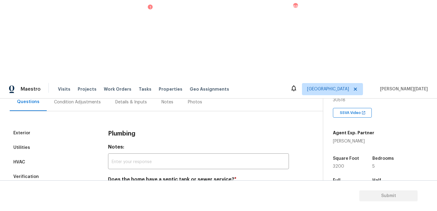
scroll to position [60, 0]
click at [110, 187] on input "Sewer" at bounding box center [111, 193] width 13 height 13
checkbox input "true"
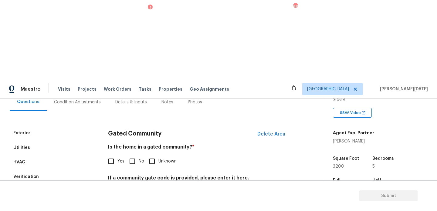
click at [133, 155] on input "No" at bounding box center [132, 161] width 13 height 13
checkbox input "true"
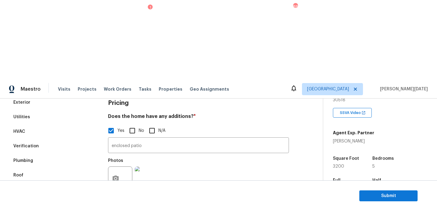
scroll to position [39, 0]
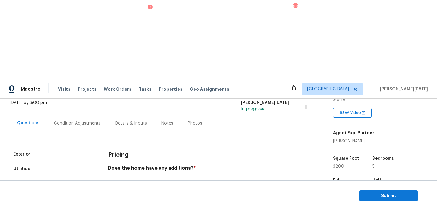
click at [69, 114] on div "Condition Adjustments" at bounding box center [77, 123] width 61 height 18
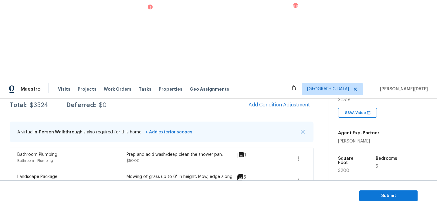
scroll to position [197, 0]
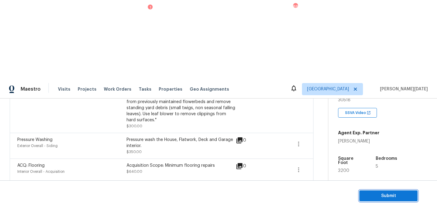
click at [377, 193] on span "Submit" at bounding box center [388, 196] width 49 height 8
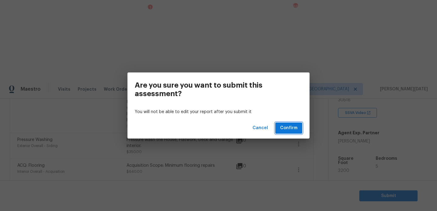
click at [290, 126] on span "Confirm" at bounding box center [288, 128] width 17 height 8
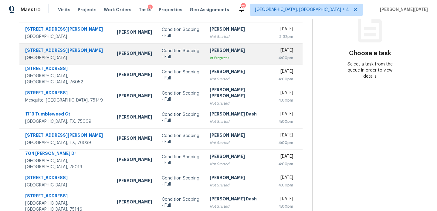
scroll to position [105, 0]
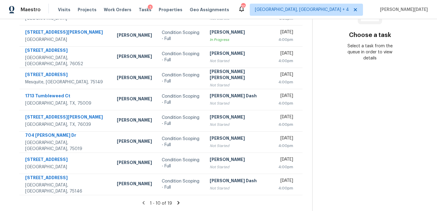
click at [176, 203] on icon at bounding box center [178, 202] width 5 height 5
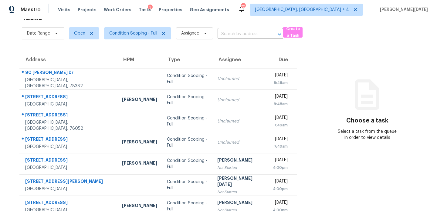
scroll to position [83, 0]
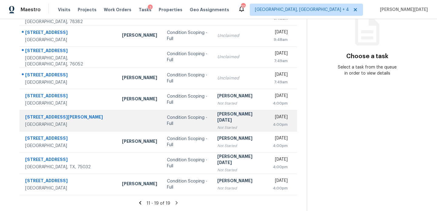
click at [187, 121] on td "Condition Scoping - Full" at bounding box center [187, 120] width 50 height 21
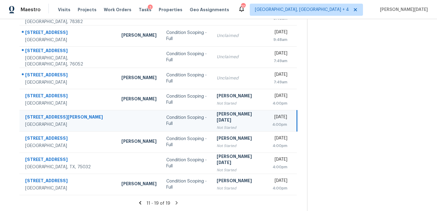
click at [220, 120] on div "[PERSON_NAME][DATE]" at bounding box center [239, 118] width 46 height 14
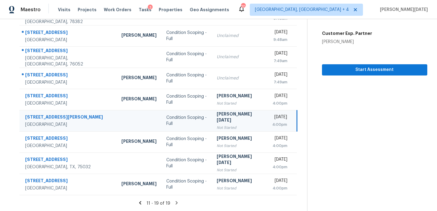
click at [272, 122] on div "4:00pm" at bounding box center [279, 125] width 15 height 6
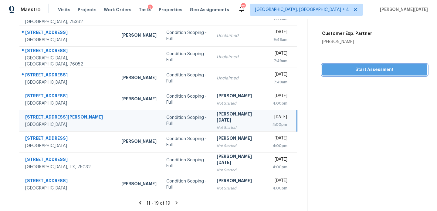
click at [359, 73] on span "Start Assessment" at bounding box center [375, 70] width 96 height 8
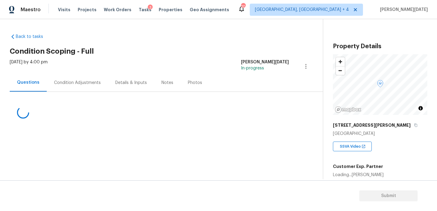
click at [83, 88] on div "Condition Adjustments" at bounding box center [77, 83] width 61 height 18
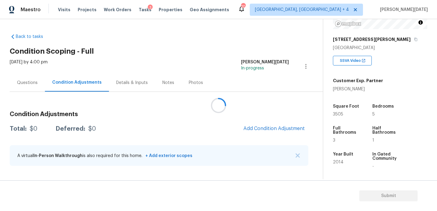
scroll to position [87, 0]
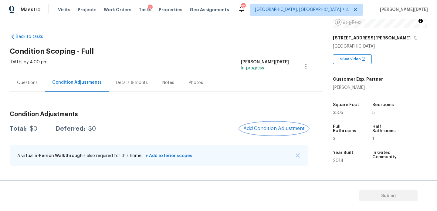
click at [267, 123] on button "Add Condition Adjustment" at bounding box center [274, 128] width 69 height 13
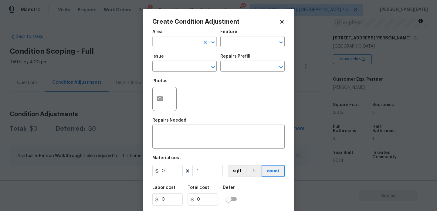
click at [163, 45] on input "text" at bounding box center [175, 42] width 47 height 9
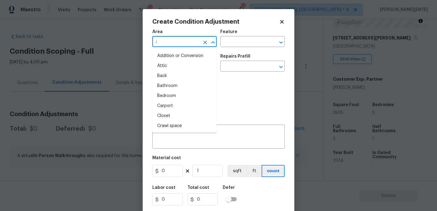
type input "in"
type input "t"
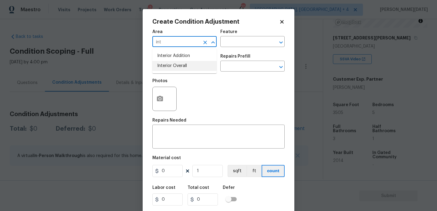
click at [168, 69] on li "Interior Overall" at bounding box center [184, 66] width 64 height 10
type input "Interior Overall"
click at [168, 69] on input "text" at bounding box center [175, 66] width 47 height 9
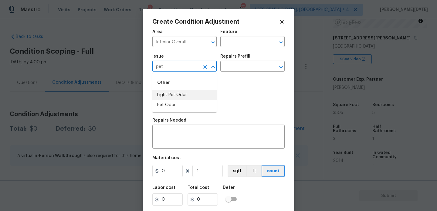
click at [172, 103] on li "Pet Odor" at bounding box center [184, 105] width 64 height 10
type input "Pet Odor"
click at [242, 67] on input "text" at bounding box center [243, 66] width 47 height 9
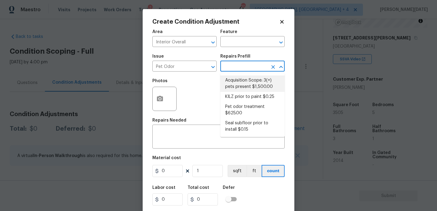
click at [242, 83] on li "Acquisition Scope: 3(+) pets present $1,500.00" at bounding box center [252, 84] width 64 height 16
type textarea "Acquisition Scope: 3(+) pets present"
type input "1500"
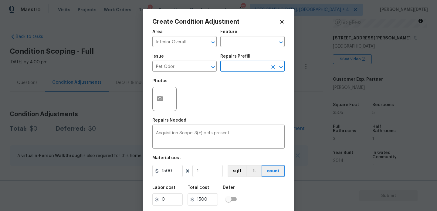
scroll to position [15, 0]
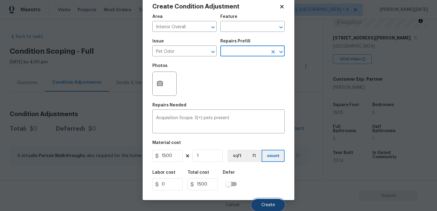
click at [260, 205] on button "Create" at bounding box center [267, 205] width 33 height 12
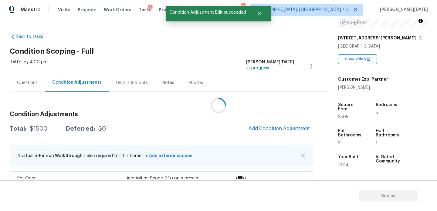
scroll to position [0, 0]
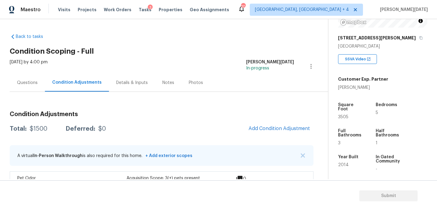
click at [274, 122] on div "Condition Adjustments Total: $1500 Deferred: $0 Add Condition Adjustment A virt…" at bounding box center [162, 149] width 304 height 87
click at [272, 127] on span "Add Condition Adjustment" at bounding box center [278, 128] width 61 height 5
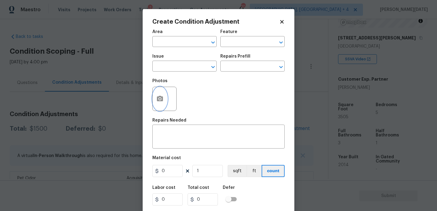
click at [155, 104] on button "button" at bounding box center [160, 99] width 15 height 24
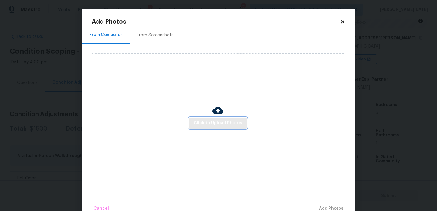
click at [213, 126] on span "Click to Upload Photos" at bounding box center [217, 123] width 49 height 8
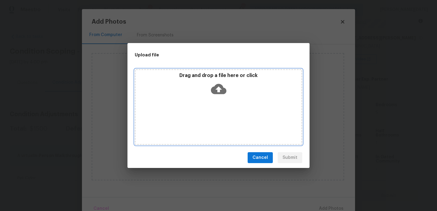
click at [213, 126] on div "Drag and drop a file here or click" at bounding box center [218, 107] width 167 height 76
